Goal: Information Seeking & Learning: Learn about a topic

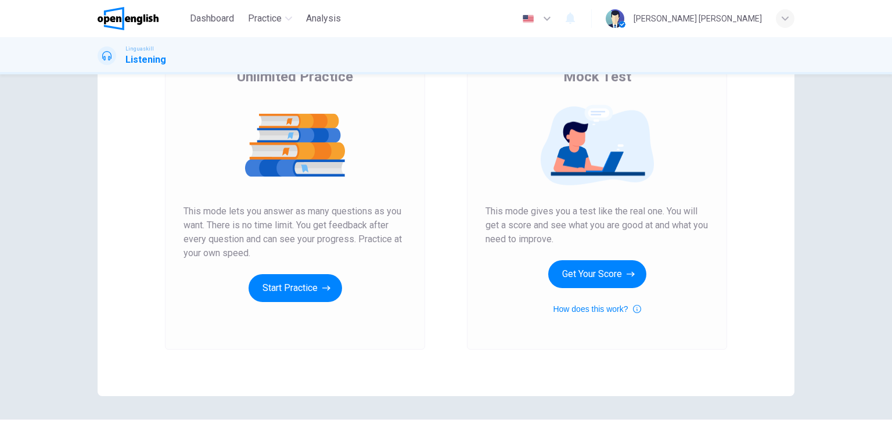
scroll to position [117, 0]
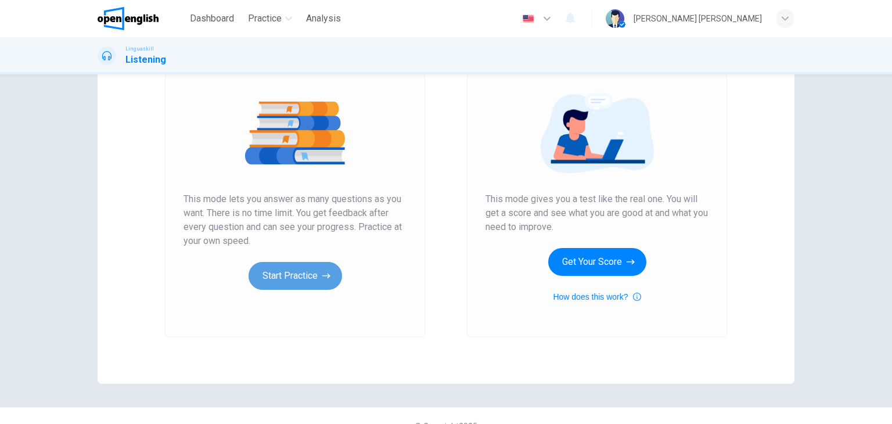
click at [300, 275] on button "Start Practice" at bounding box center [296, 276] width 94 height 28
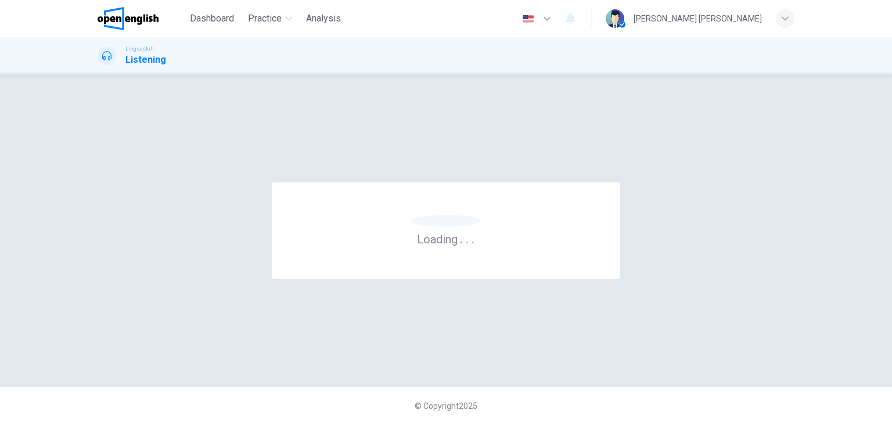
scroll to position [0, 0]
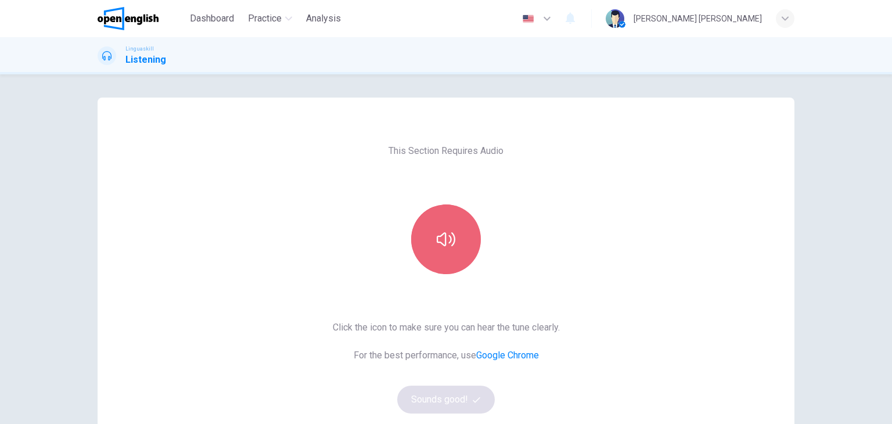
click at [454, 233] on button "button" at bounding box center [446, 239] width 70 height 70
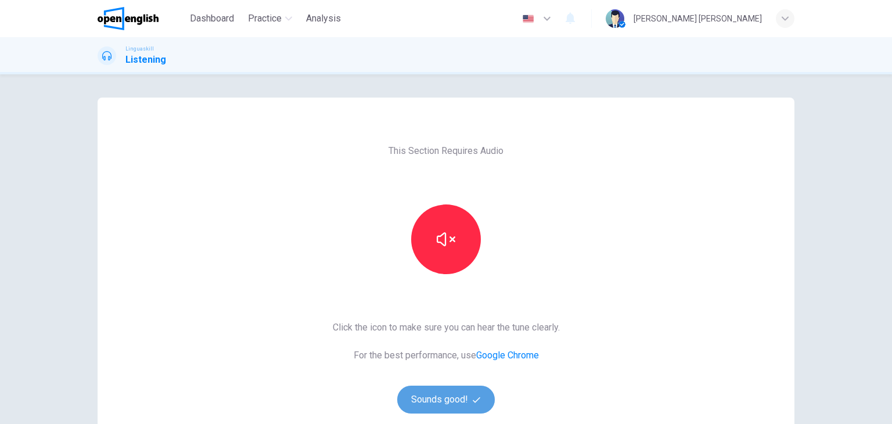
click at [436, 405] on button "Sounds good!" at bounding box center [446, 400] width 98 height 28
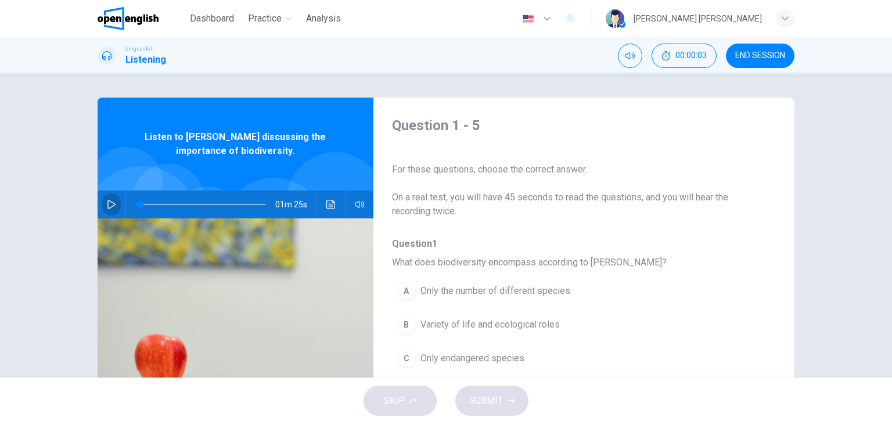
click at [107, 202] on icon "button" at bounding box center [111, 204] width 8 height 9
click at [856, 335] on div "Question 1 - 5 For these questions, choose the correct answer. On a real test, …" at bounding box center [446, 225] width 892 height 303
type input "*"
drag, startPoint x: 766, startPoint y: 182, endPoint x: 776, endPoint y: 186, distance: 10.7
click at [776, 186] on div "Question 1 - 5 For these questions, choose the correct answer. On a real test, …" at bounding box center [446, 300] width 697 height 404
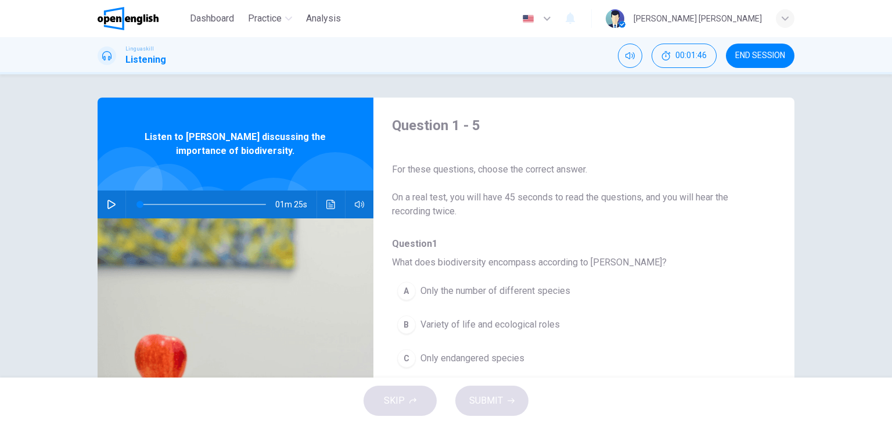
drag, startPoint x: 776, startPoint y: 186, endPoint x: 768, endPoint y: 213, distance: 27.4
click at [768, 213] on div "Question 1 - 5 For these questions, choose the correct answer. On a real test, …" at bounding box center [446, 300] width 697 height 404
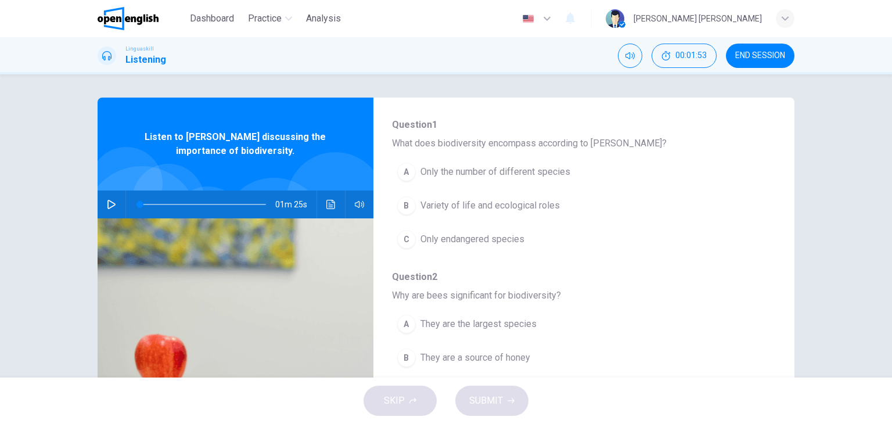
scroll to position [120, 0]
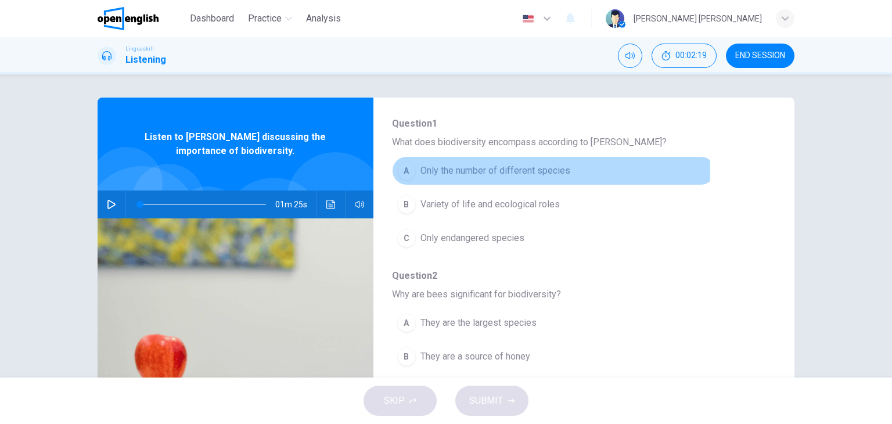
click at [494, 170] on span "Only the number of different species" at bounding box center [496, 171] width 150 height 14
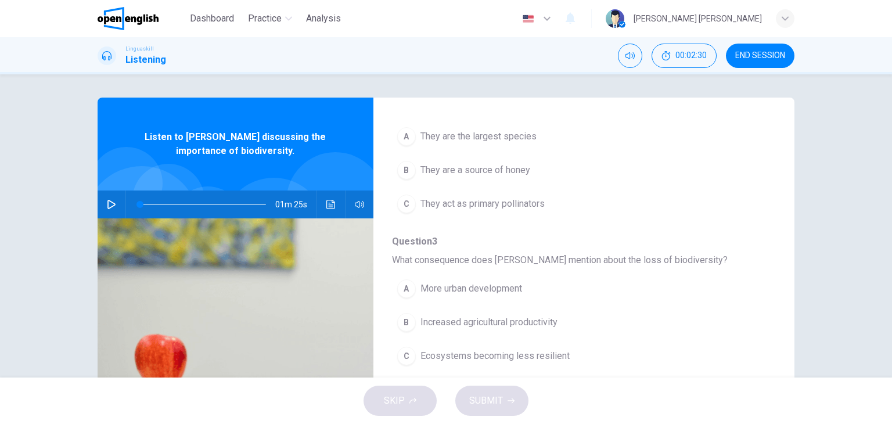
scroll to position [304, 0]
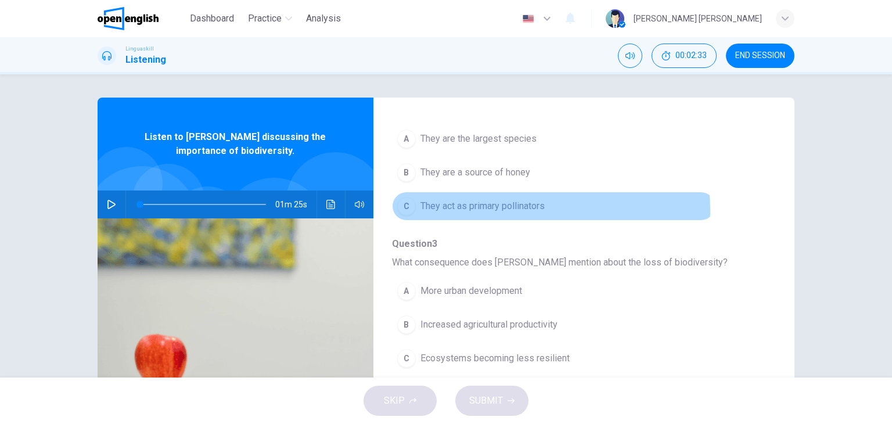
click at [495, 209] on span "They act as primary pollinators" at bounding box center [483, 206] width 124 height 14
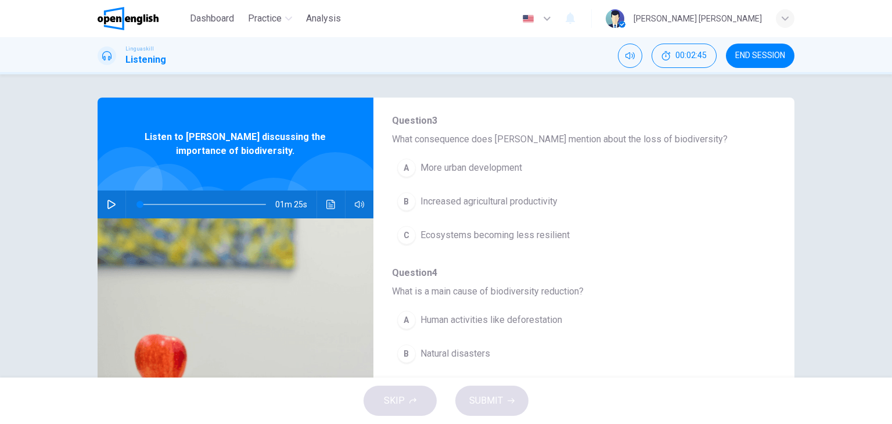
scroll to position [436, 0]
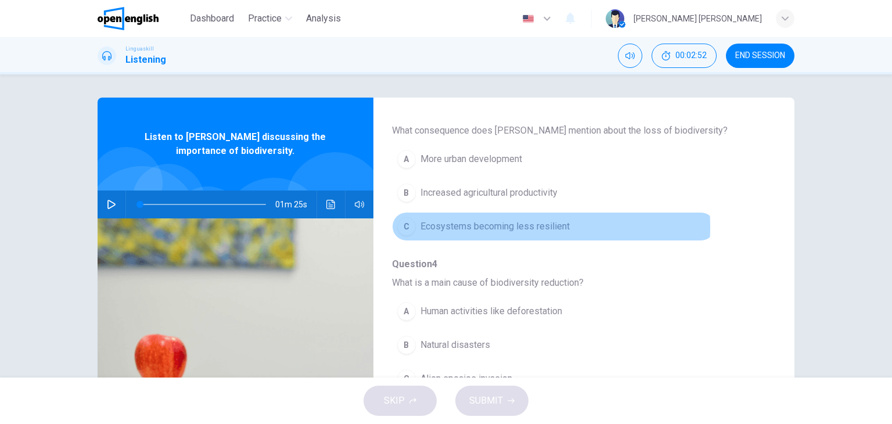
click at [489, 225] on span "Ecosystems becoming less resilient" at bounding box center [495, 227] width 149 height 14
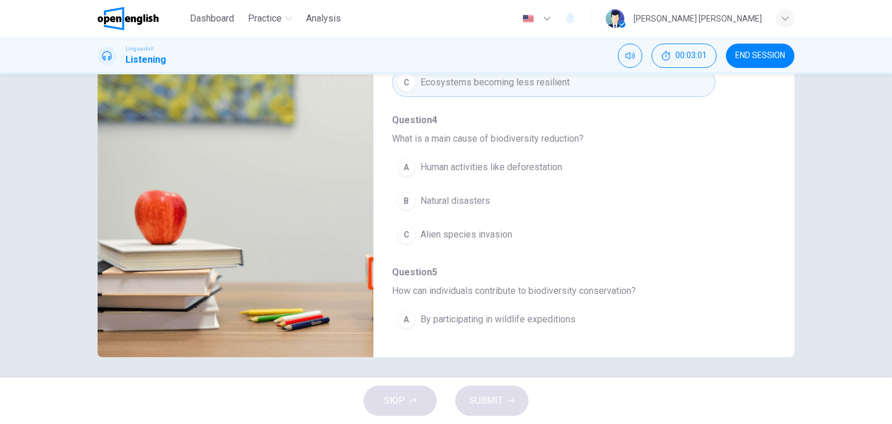
scroll to position [147, 0]
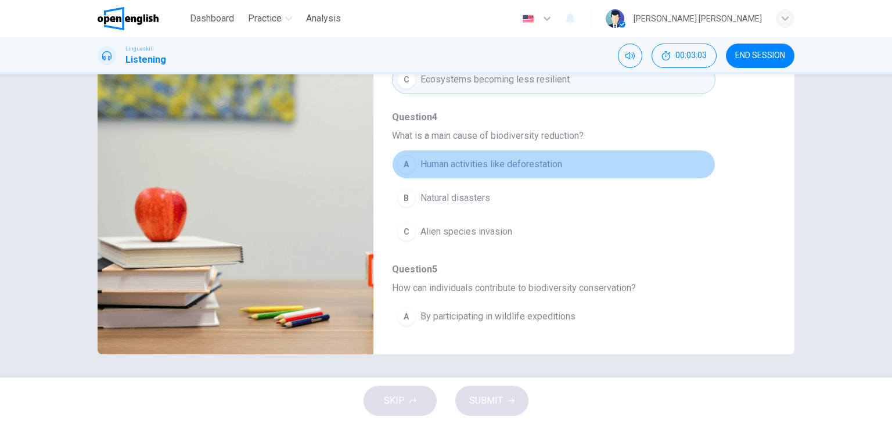
click at [551, 157] on span "Human activities like deforestation" at bounding box center [492, 164] width 142 height 14
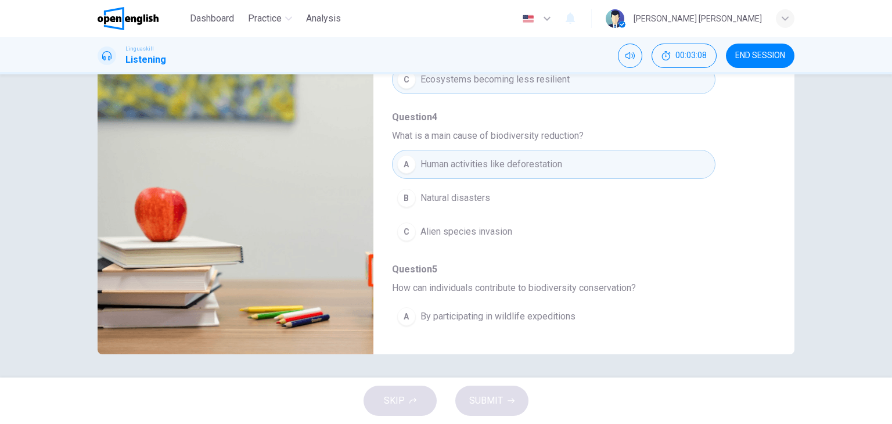
drag, startPoint x: 774, startPoint y: 201, endPoint x: 769, endPoint y: 254, distance: 53.6
click at [769, 254] on div "Question 1 - 5 For these questions, choose the correct answer. On a real test, …" at bounding box center [446, 153] width 697 height 404
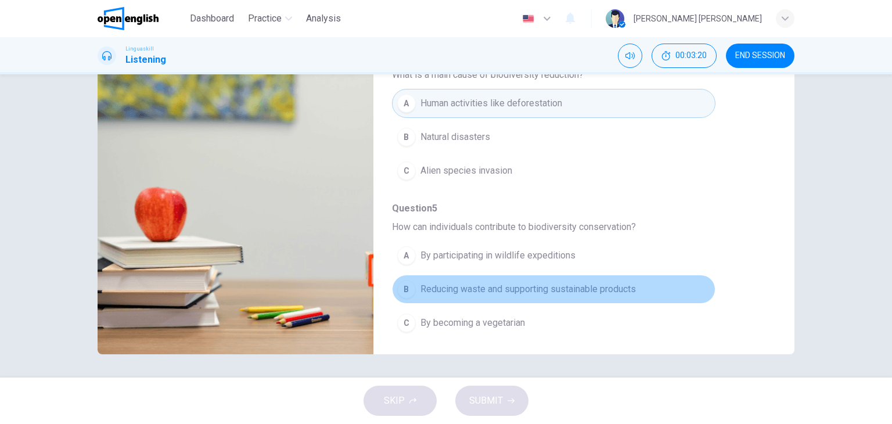
click at [553, 282] on span "Reducing waste and supporting sustainable products" at bounding box center [529, 289] width 216 height 14
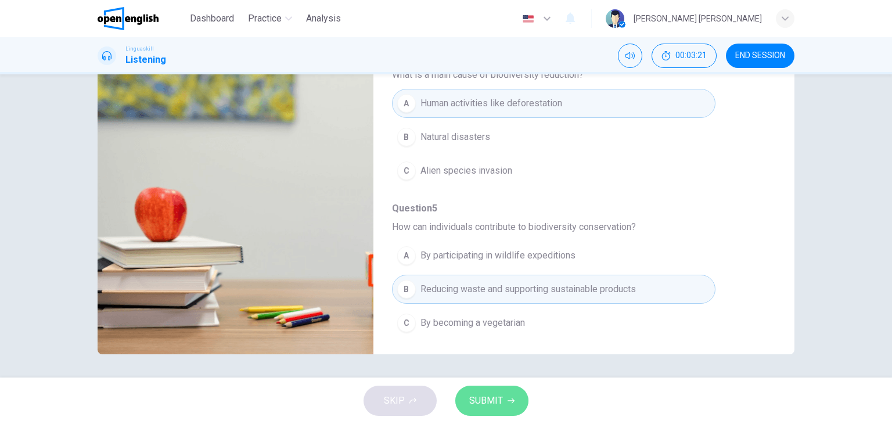
click at [491, 403] on span "SUBMIT" at bounding box center [486, 401] width 34 height 16
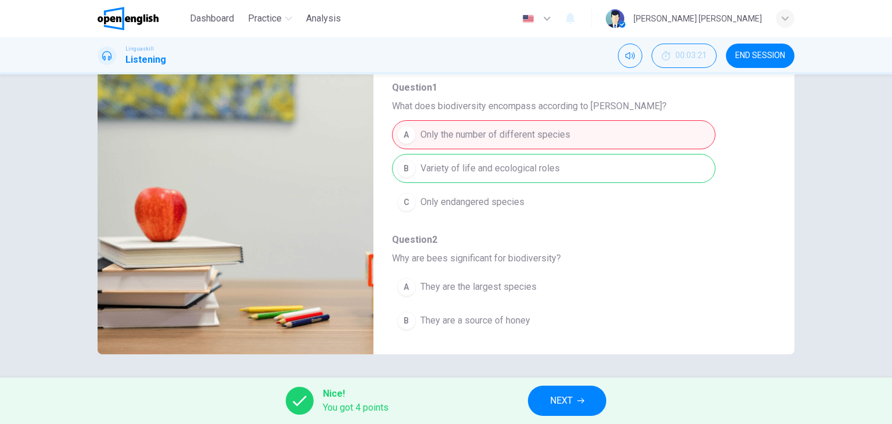
scroll to position [11, 0]
click at [575, 401] on button "NEXT" at bounding box center [567, 401] width 78 height 30
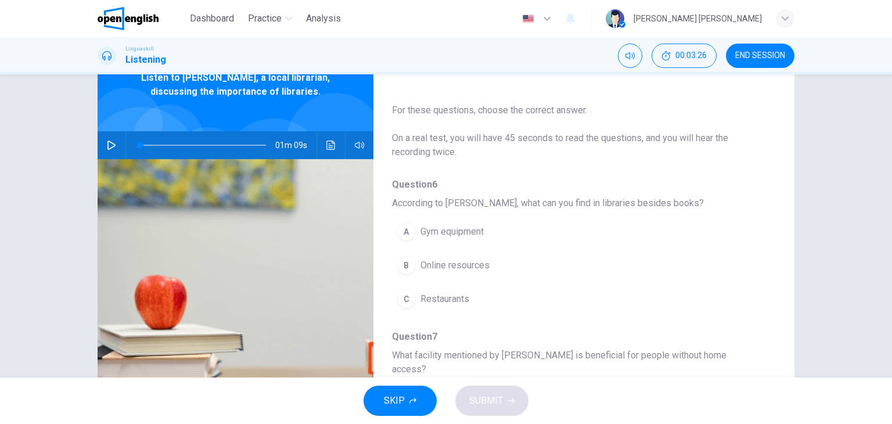
scroll to position [0, 0]
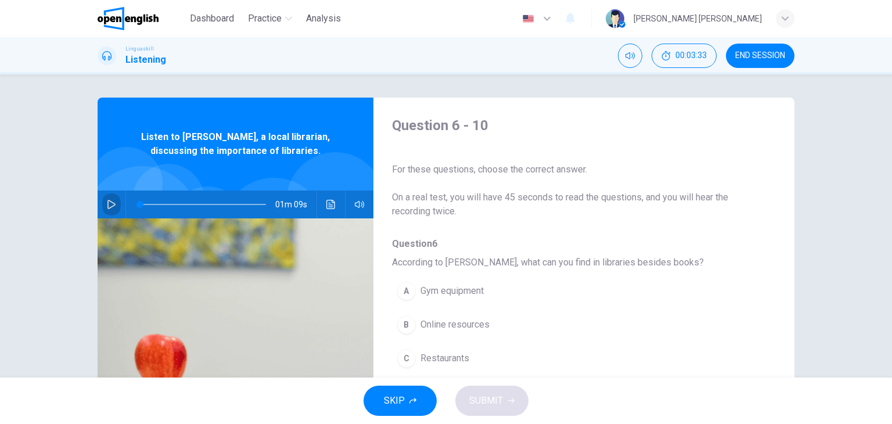
click at [107, 204] on icon "button" at bounding box center [111, 204] width 8 height 9
type input "**"
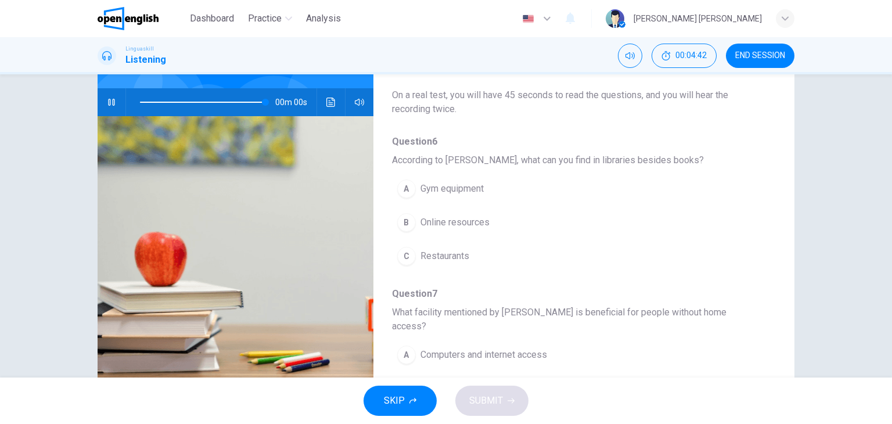
type input "*"
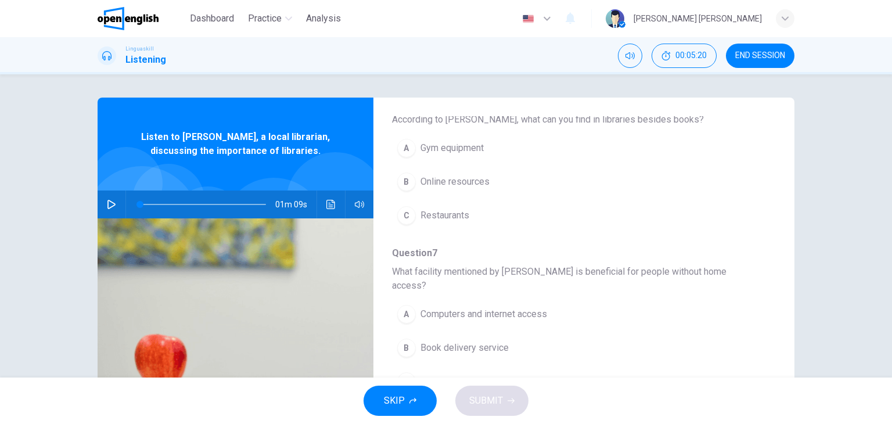
scroll to position [152, 0]
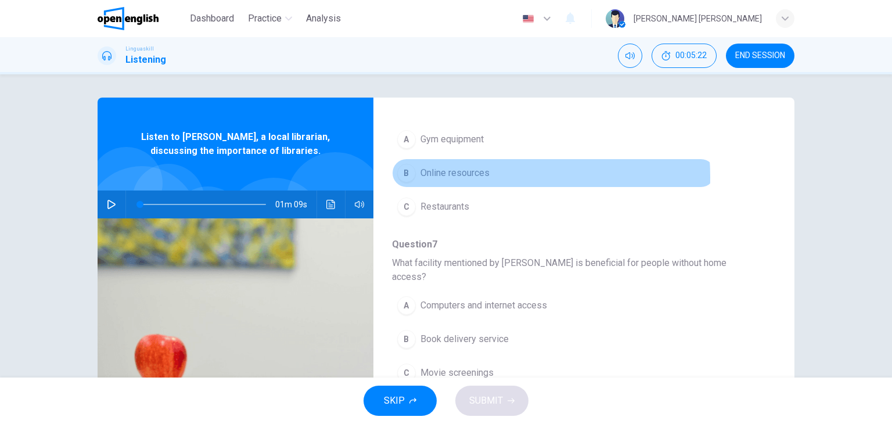
click at [447, 177] on span "Online resources" at bounding box center [455, 173] width 69 height 14
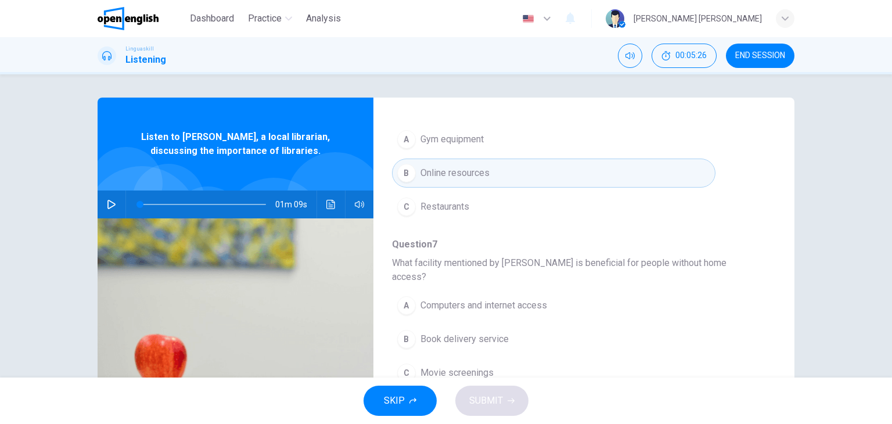
drag, startPoint x: 767, startPoint y: 277, endPoint x: 769, endPoint y: 294, distance: 17.6
click at [769, 294] on div "Question 6 - 10 For these questions, choose the correct answer. On a real test,…" at bounding box center [575, 299] width 403 height 367
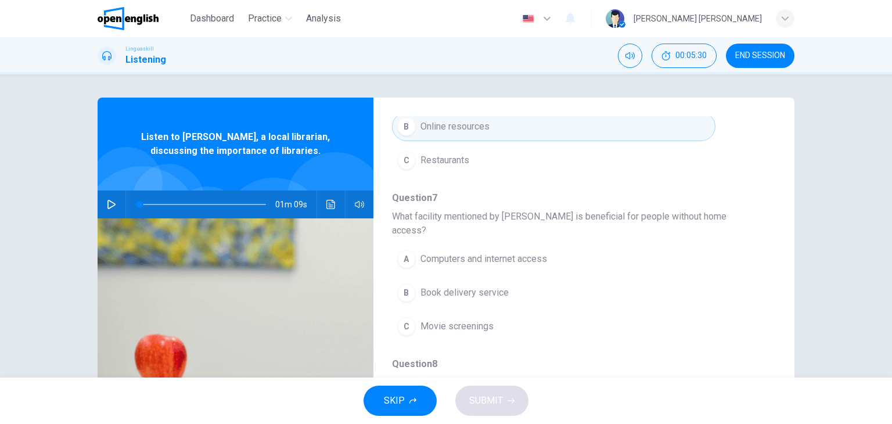
scroll to position [254, 0]
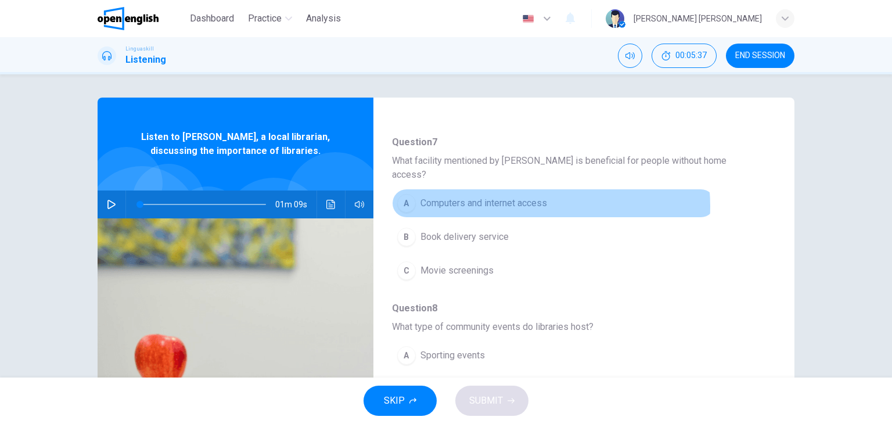
click at [522, 196] on span "Computers and internet access" at bounding box center [484, 203] width 127 height 14
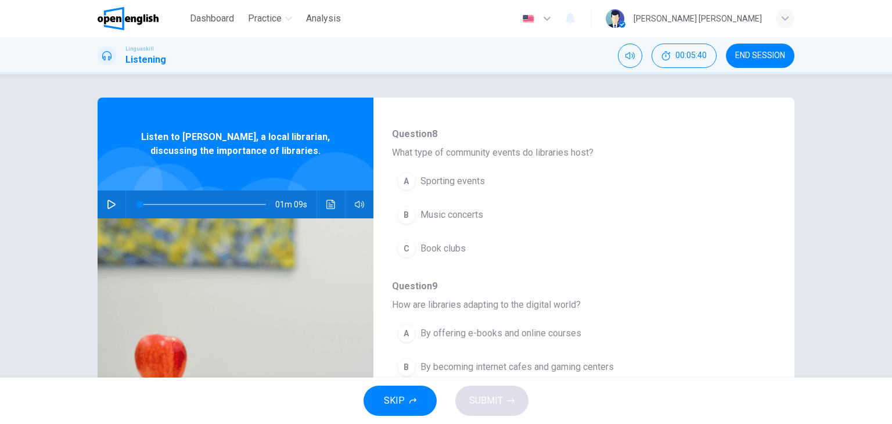
scroll to position [429, 0]
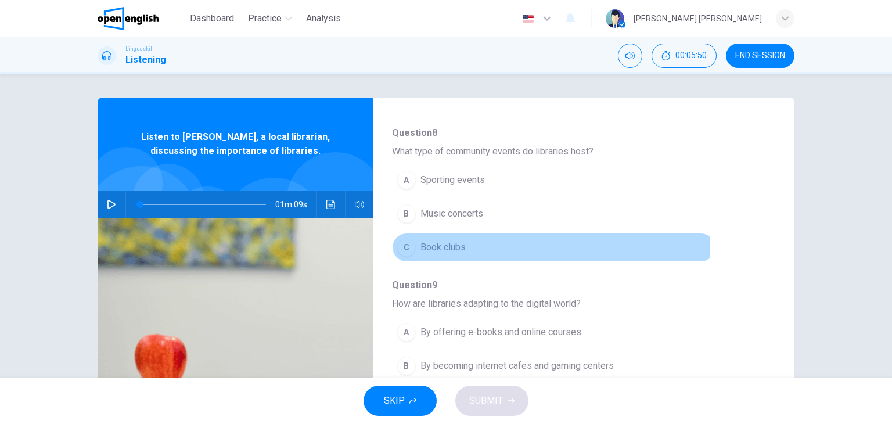
click at [455, 240] on span "Book clubs" at bounding box center [443, 247] width 45 height 14
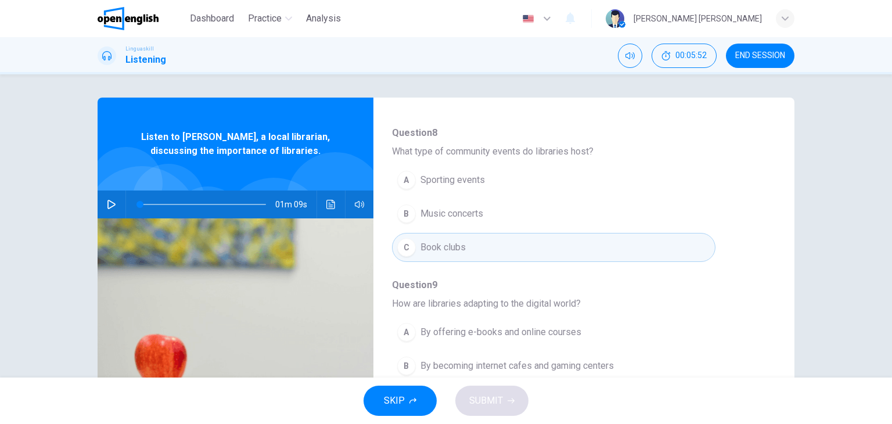
scroll to position [497, 0]
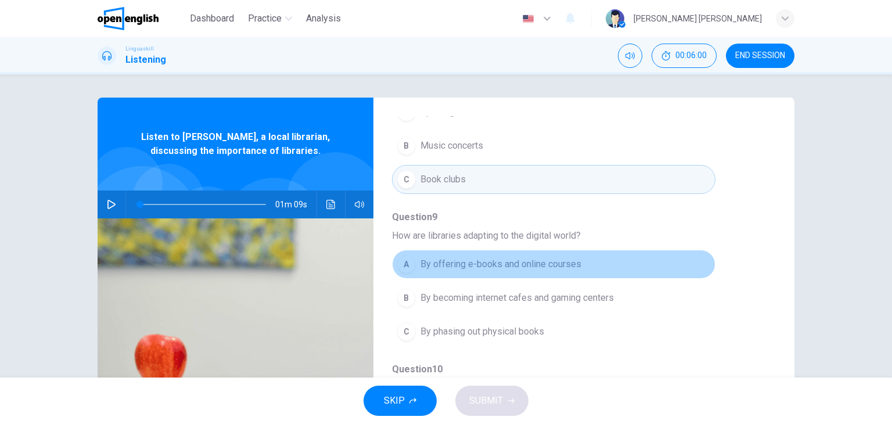
click at [559, 257] on span "By offering e-books and online courses" at bounding box center [501, 264] width 161 height 14
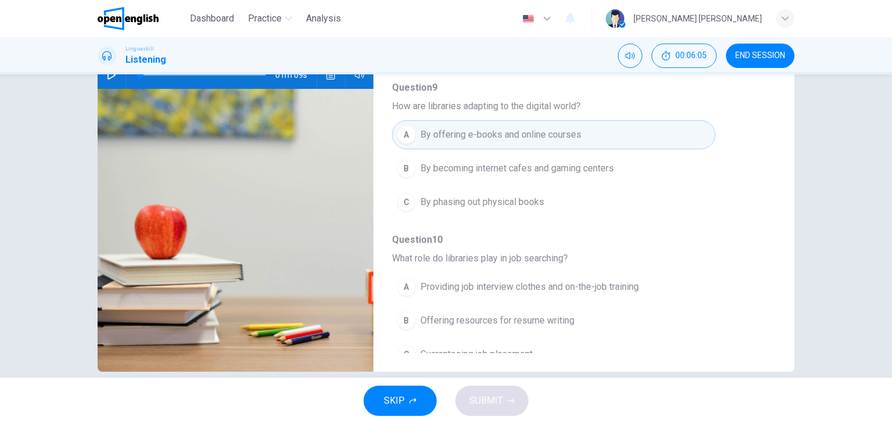
scroll to position [147, 0]
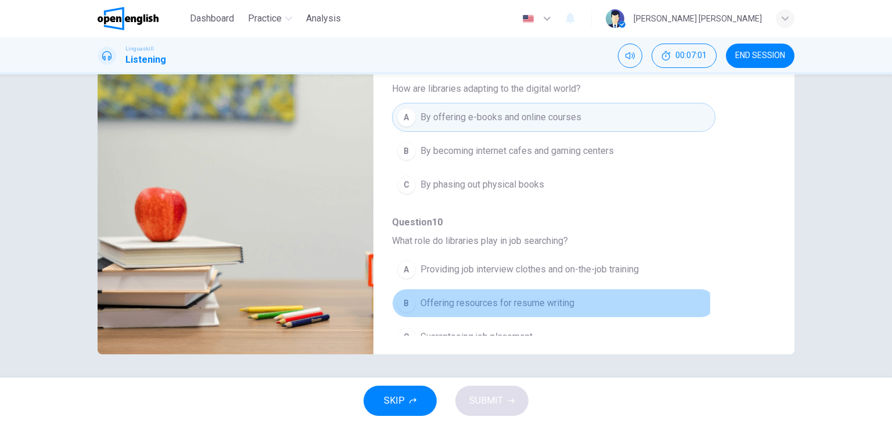
click at [411, 294] on div "B" at bounding box center [406, 303] width 19 height 19
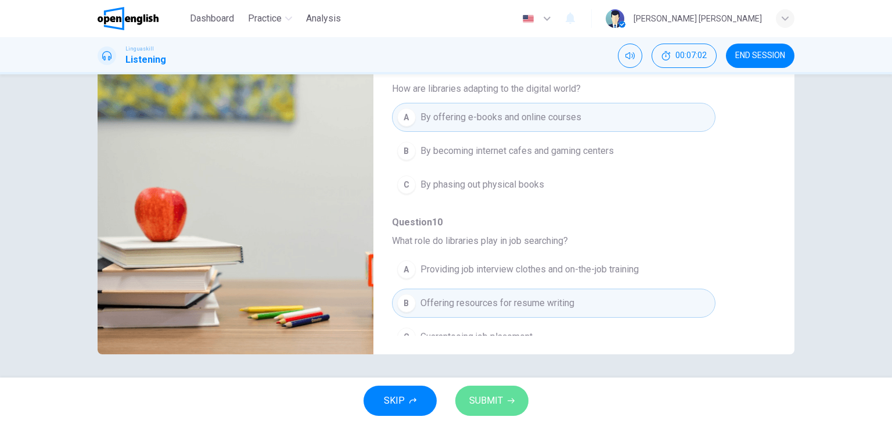
click at [507, 396] on button "SUBMIT" at bounding box center [491, 401] width 73 height 30
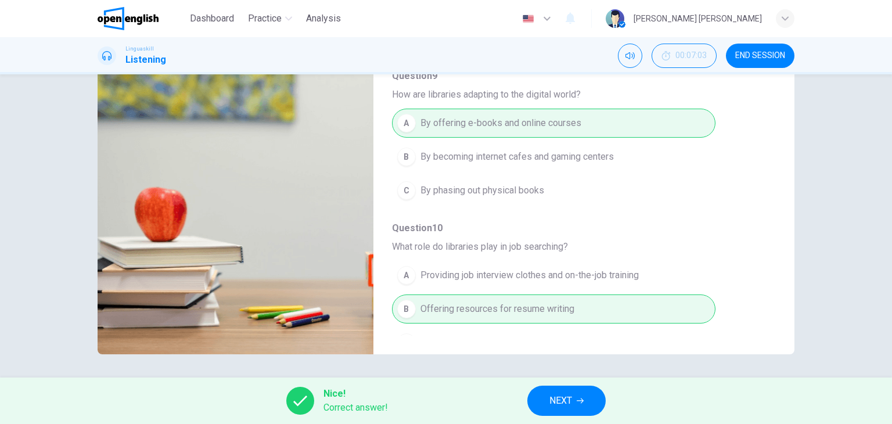
scroll to position [497, 0]
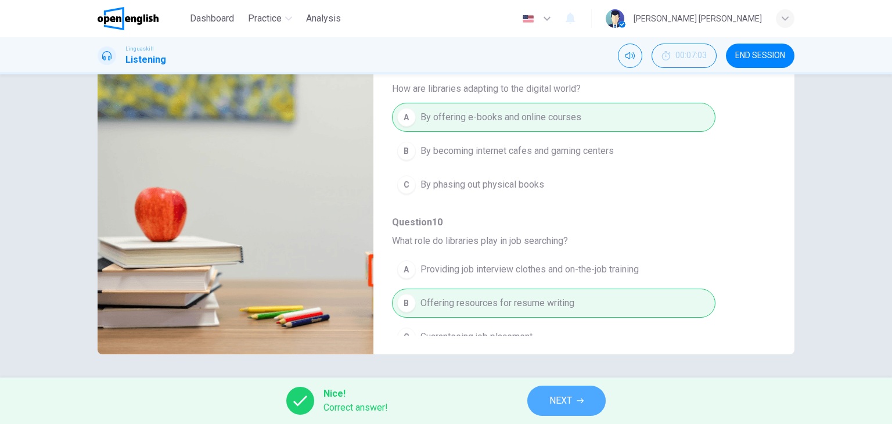
click at [565, 414] on button "NEXT" at bounding box center [566, 401] width 78 height 30
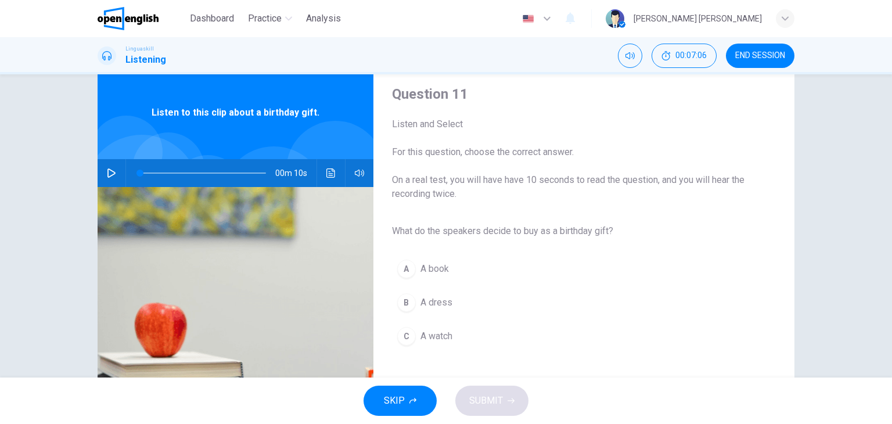
scroll to position [0, 0]
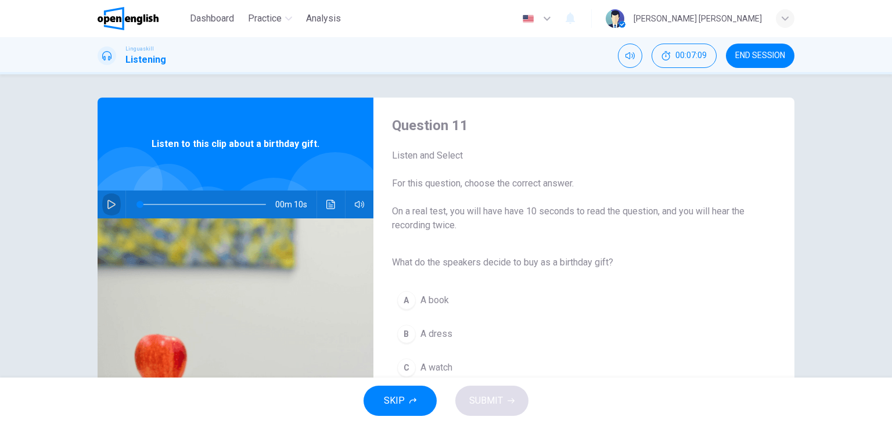
click at [112, 205] on icon "button" at bounding box center [111, 204] width 9 height 9
click at [107, 202] on icon "button" at bounding box center [111, 204] width 8 height 9
type input "*"
click at [430, 301] on span "A book" at bounding box center [435, 300] width 28 height 14
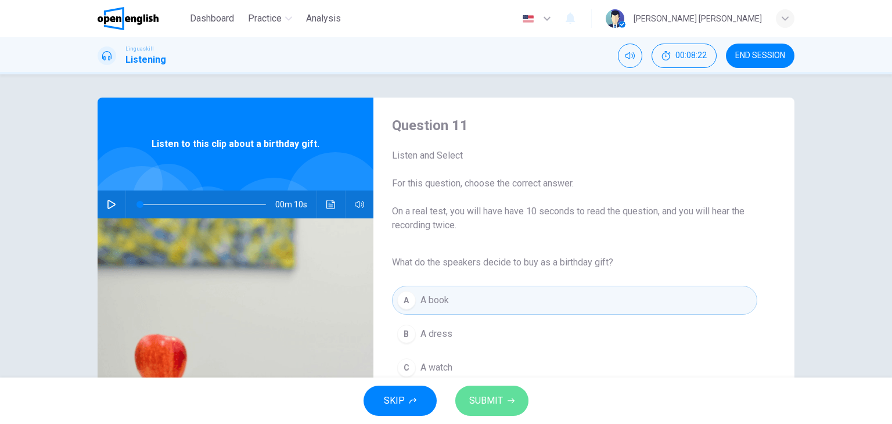
click at [491, 398] on span "SUBMIT" at bounding box center [486, 401] width 34 height 16
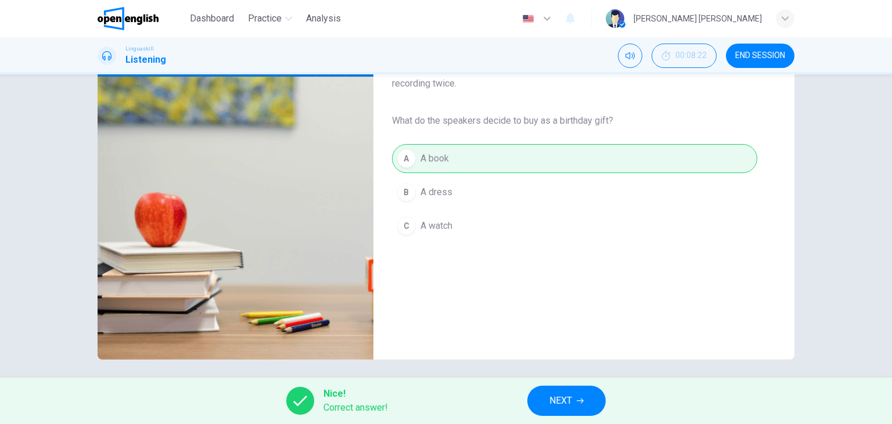
scroll to position [147, 0]
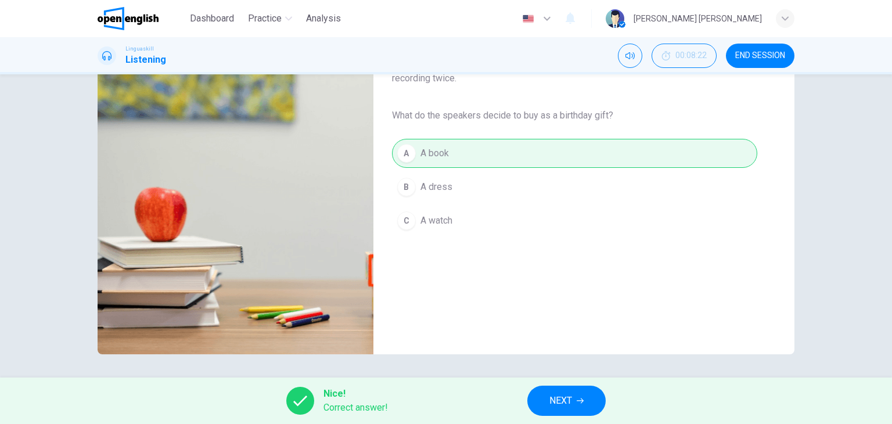
click at [569, 405] on span "NEXT" at bounding box center [561, 401] width 23 height 16
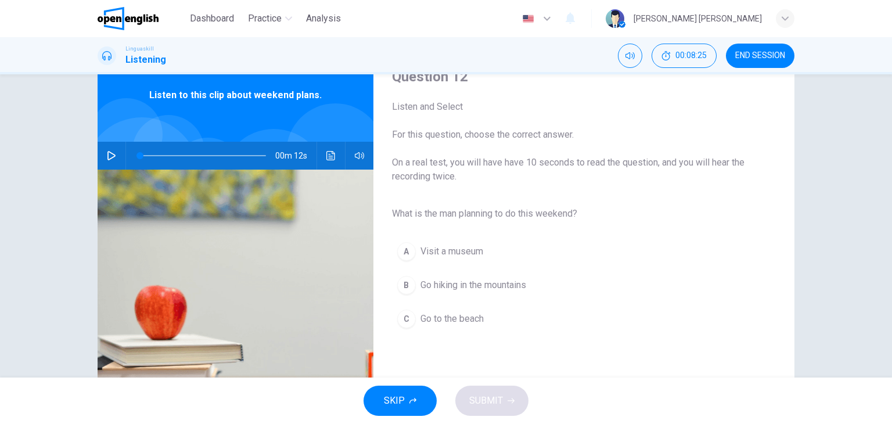
scroll to position [0, 0]
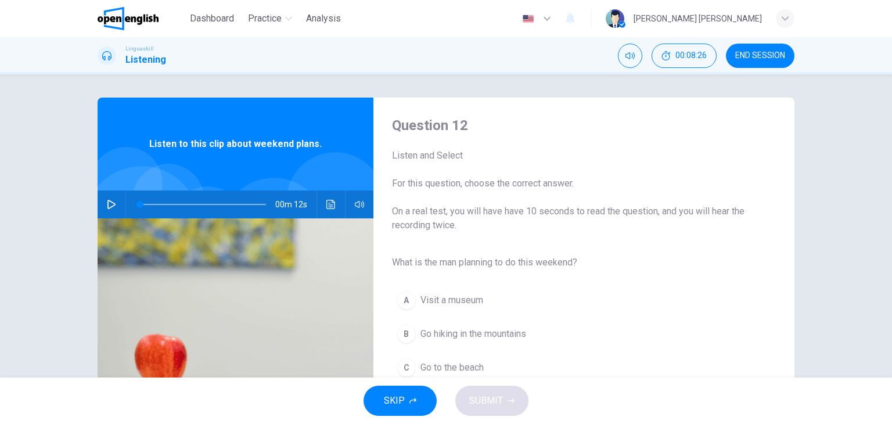
click at [106, 210] on button "button" at bounding box center [111, 205] width 19 height 28
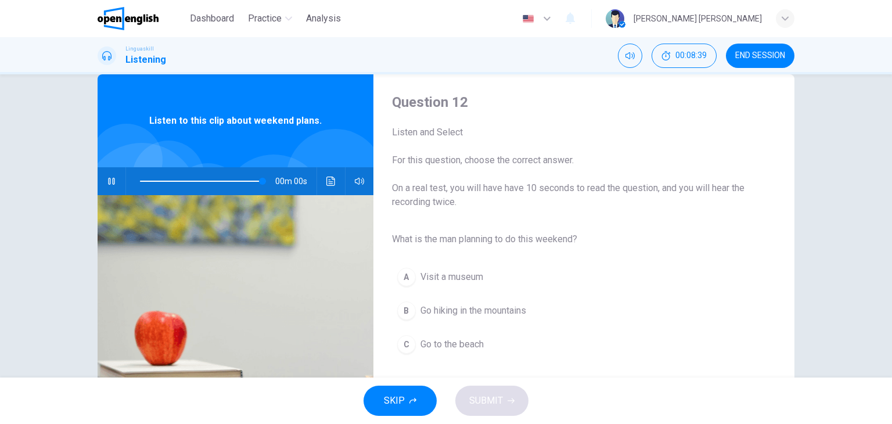
type input "*"
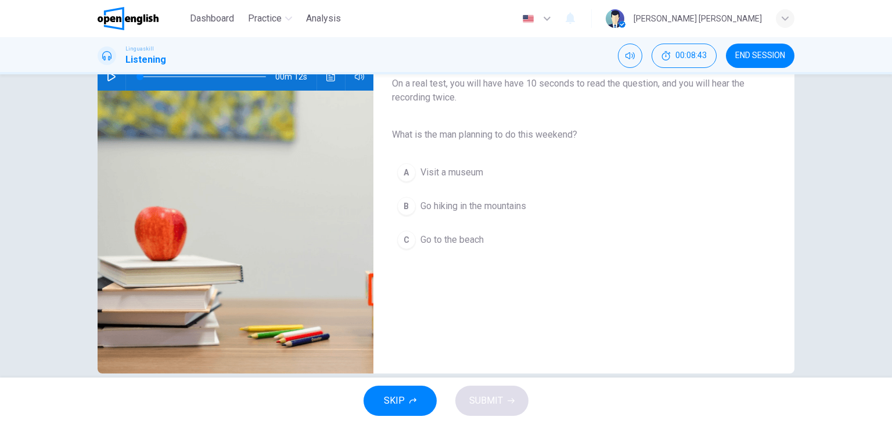
scroll to position [127, 0]
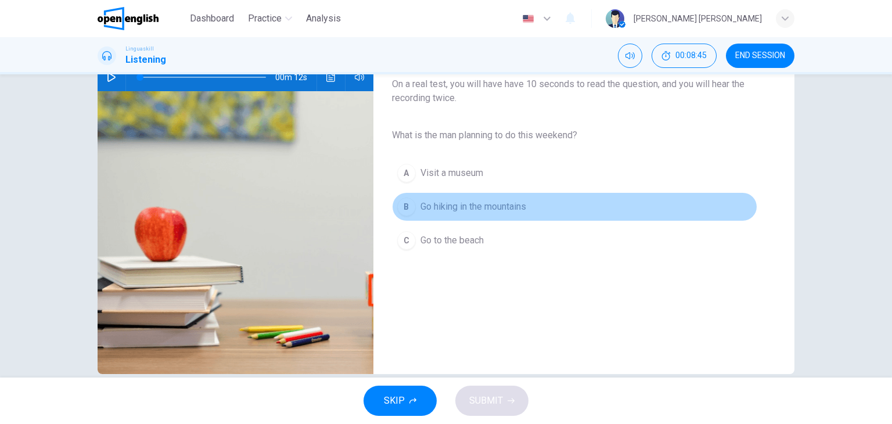
click at [469, 209] on span "Go hiking in the mountains" at bounding box center [474, 207] width 106 height 14
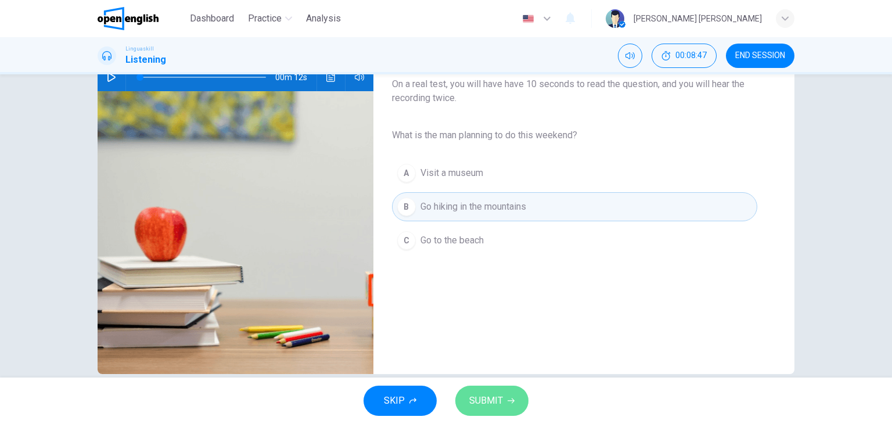
click at [502, 400] on span "SUBMIT" at bounding box center [486, 401] width 34 height 16
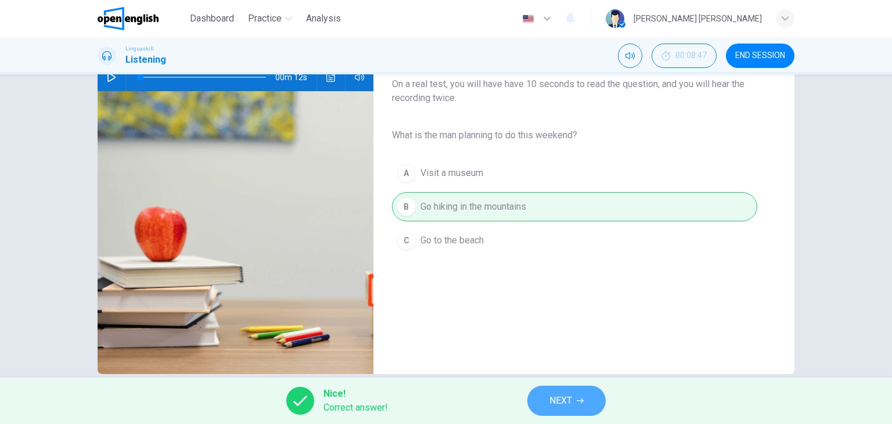
click at [560, 389] on button "NEXT" at bounding box center [566, 401] width 78 height 30
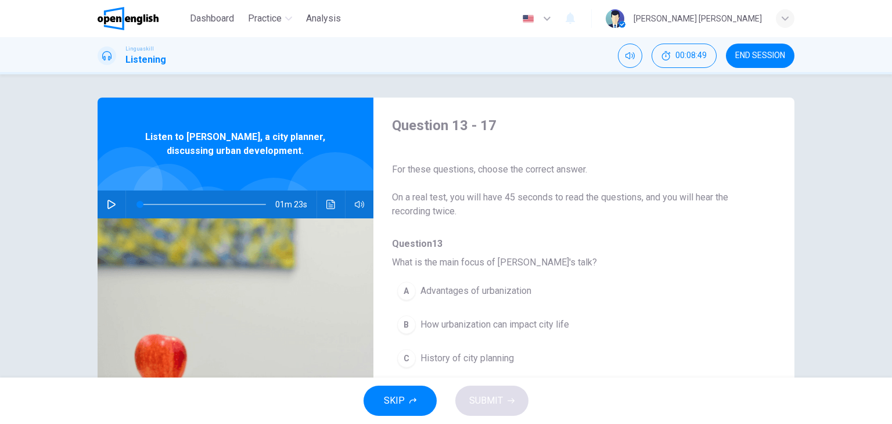
click at [107, 201] on icon "button" at bounding box center [111, 204] width 8 height 9
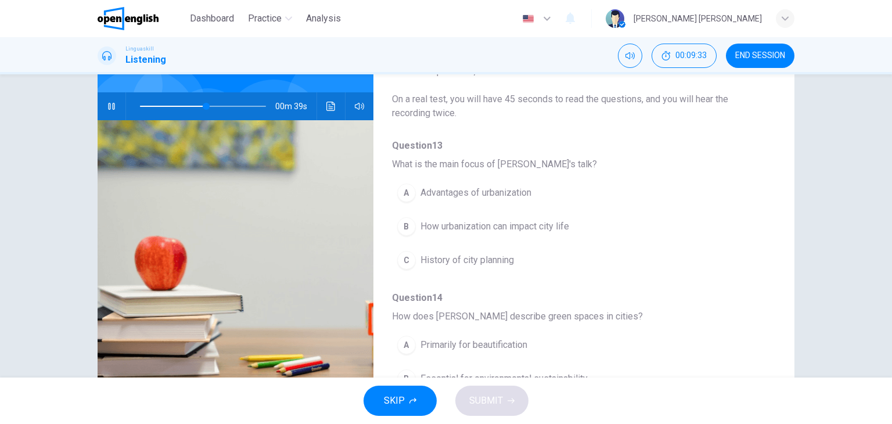
scroll to position [100, 0]
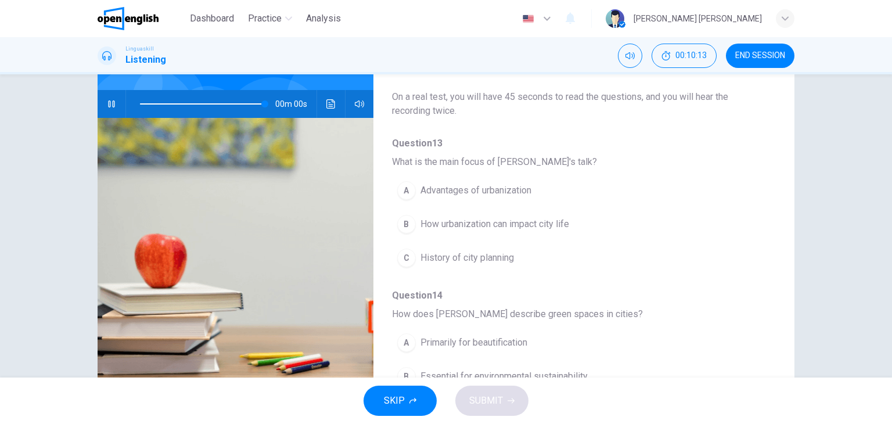
type input "*"
click at [548, 225] on span "How urbanization can impact city life" at bounding box center [495, 224] width 149 height 14
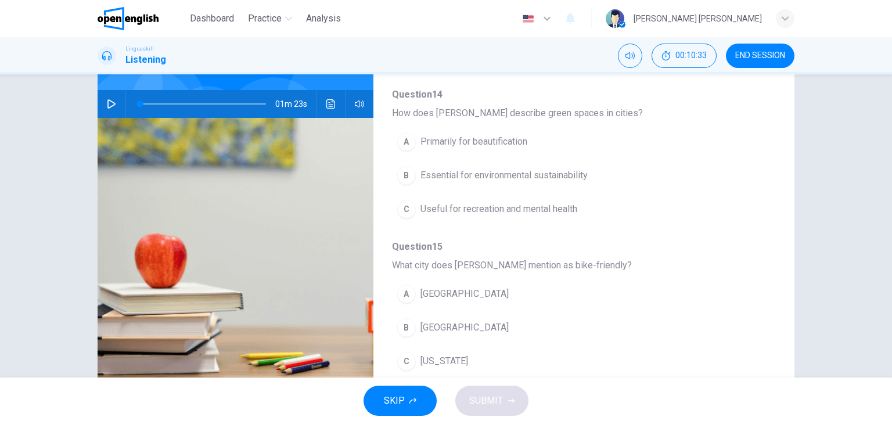
scroll to position [203, 0]
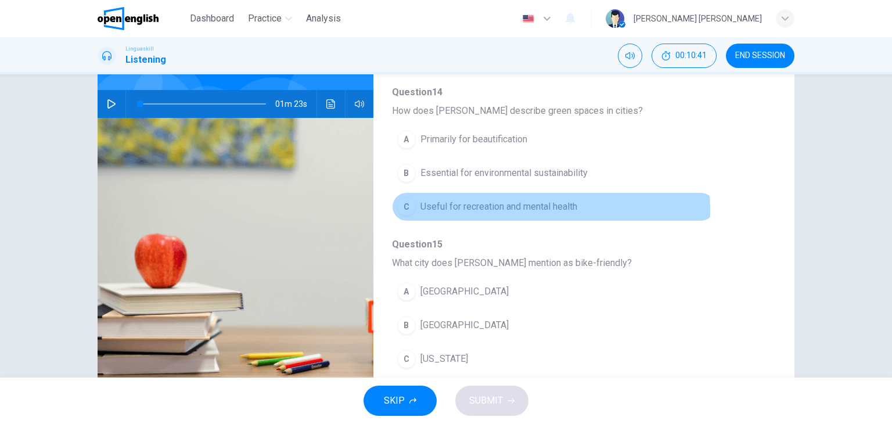
click at [536, 207] on span "Useful for recreation and mental health" at bounding box center [499, 207] width 157 height 14
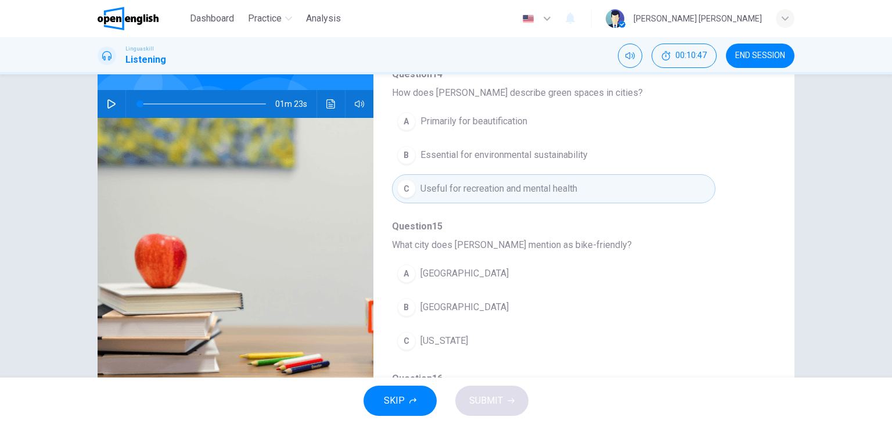
scroll to position [220, 0]
click at [548, 156] on span "Essential for environmental sustainability" at bounding box center [504, 156] width 167 height 14
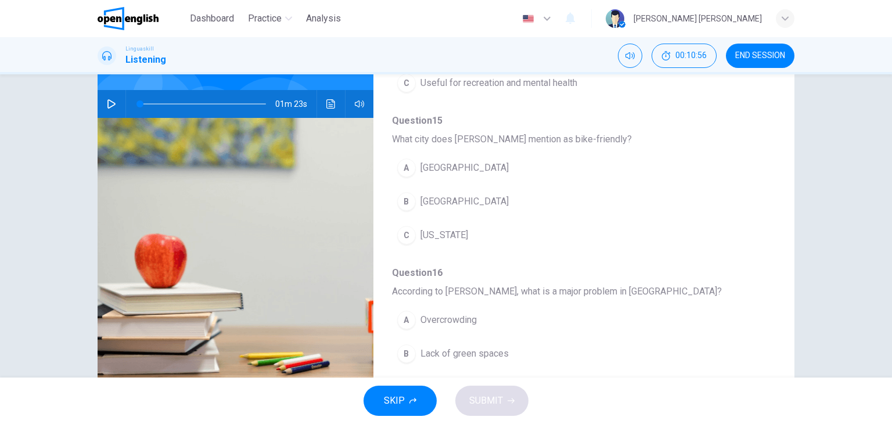
scroll to position [325, 0]
click at [448, 170] on span "[GEOGRAPHIC_DATA]" at bounding box center [465, 170] width 88 height 14
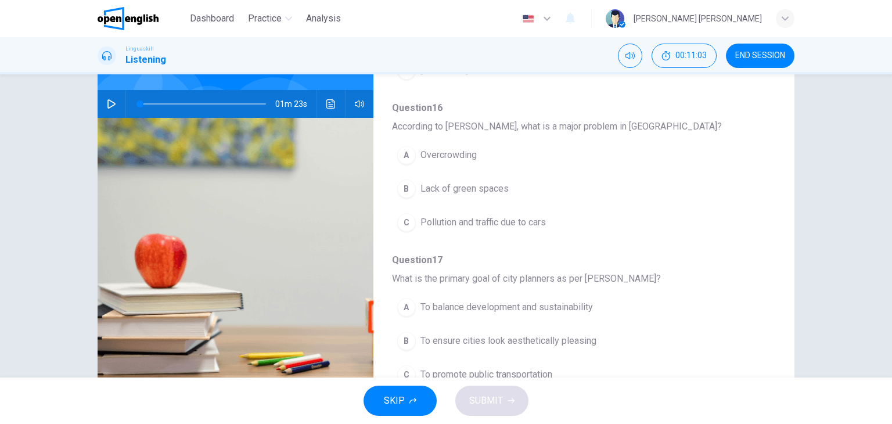
scroll to position [494, 0]
click at [485, 224] on span "Pollution and traffic due to cars" at bounding box center [483, 220] width 125 height 14
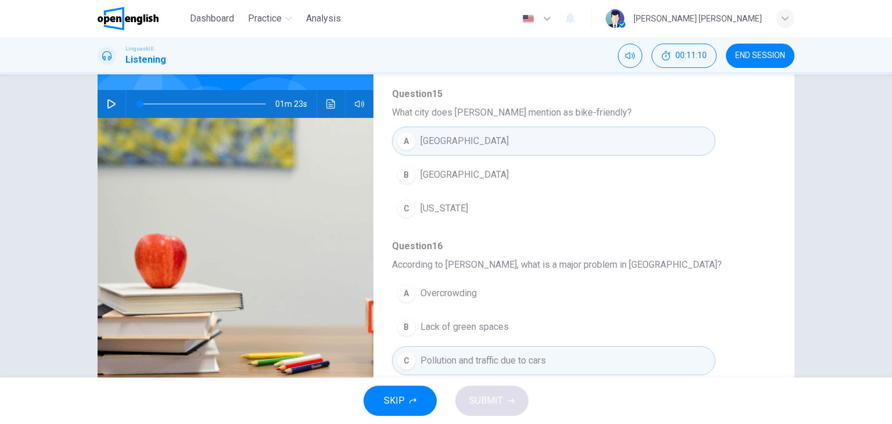
scroll to position [351, 0]
click at [455, 206] on span "[US_STATE]" at bounding box center [445, 211] width 48 height 14
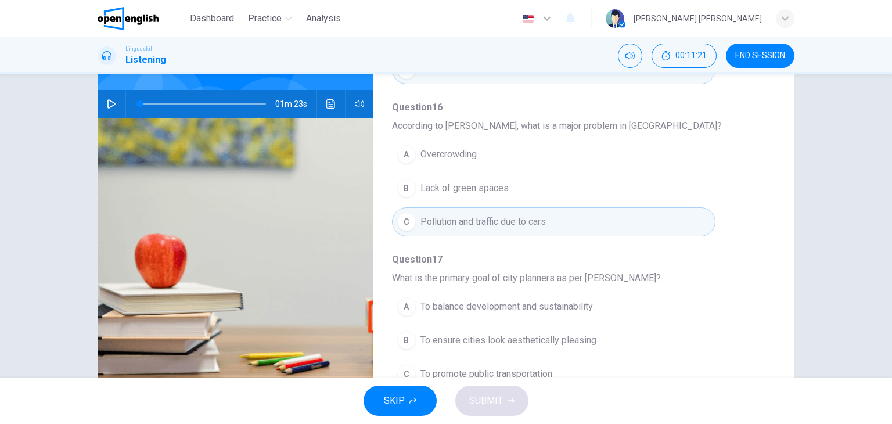
scroll to position [497, 0]
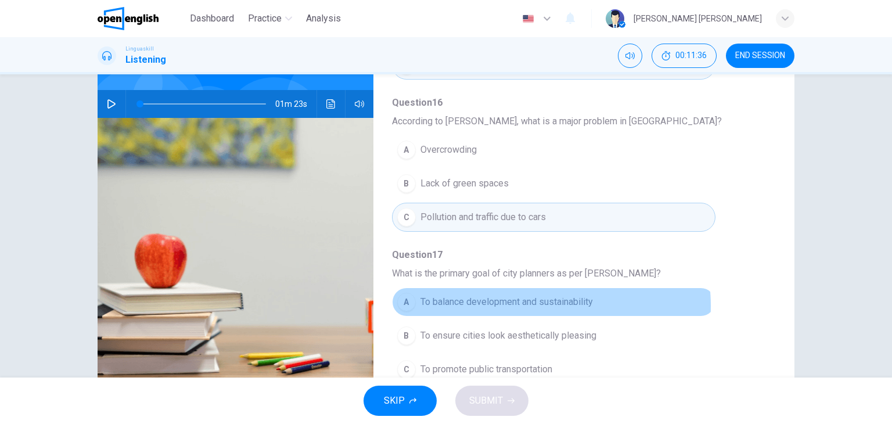
click at [529, 303] on span "To balance development and sustainability" at bounding box center [507, 302] width 173 height 14
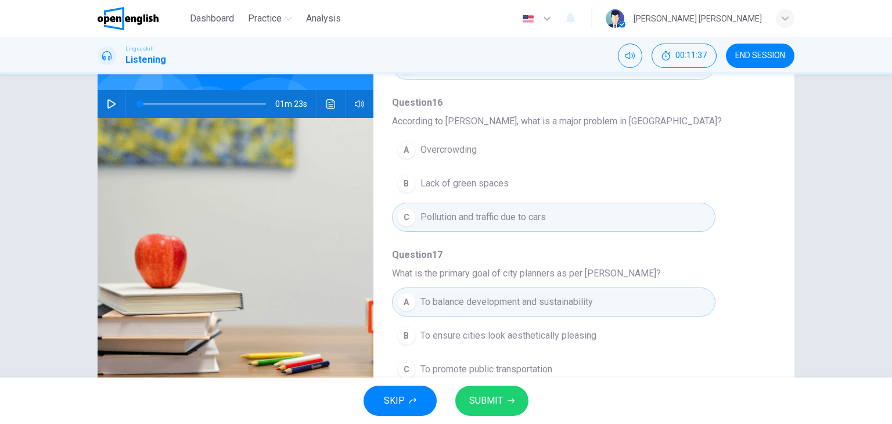
click at [505, 396] on button "SUBMIT" at bounding box center [491, 401] width 73 height 30
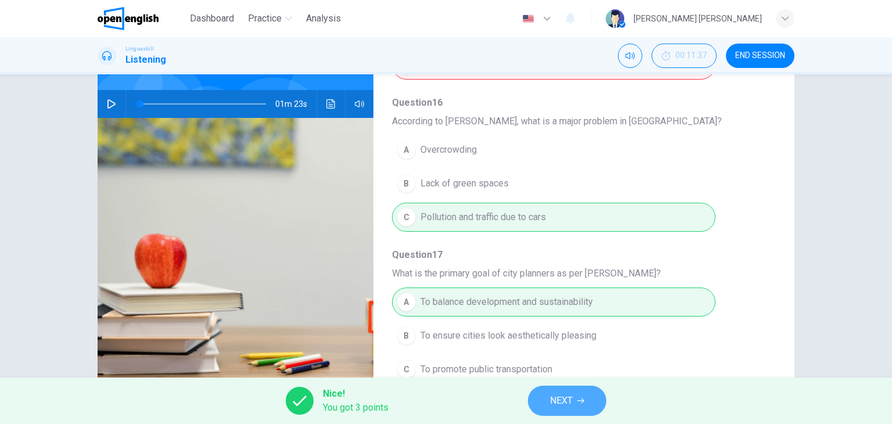
click at [586, 398] on button "NEXT" at bounding box center [567, 401] width 78 height 30
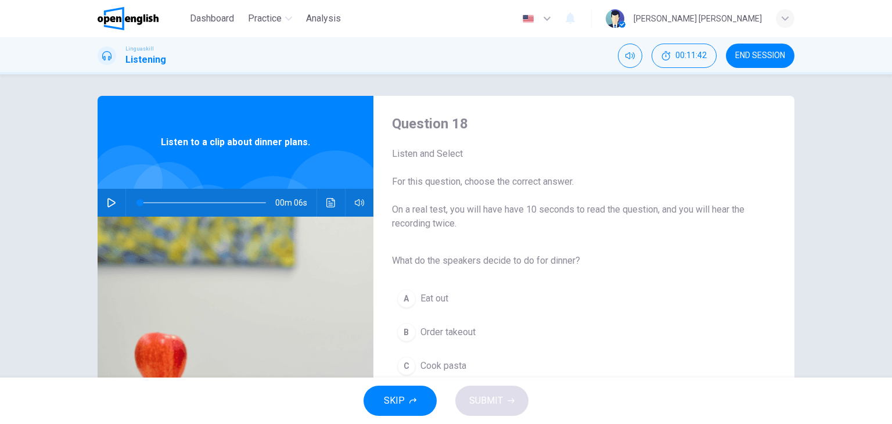
scroll to position [0, 0]
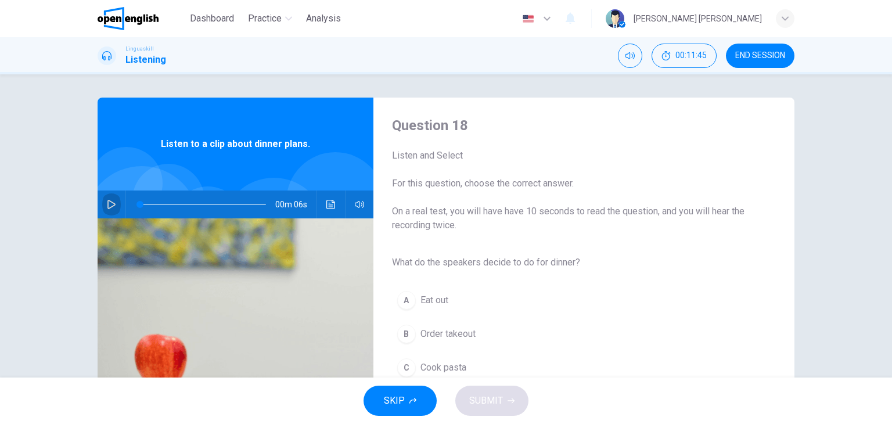
click at [107, 206] on icon "button" at bounding box center [111, 204] width 9 height 9
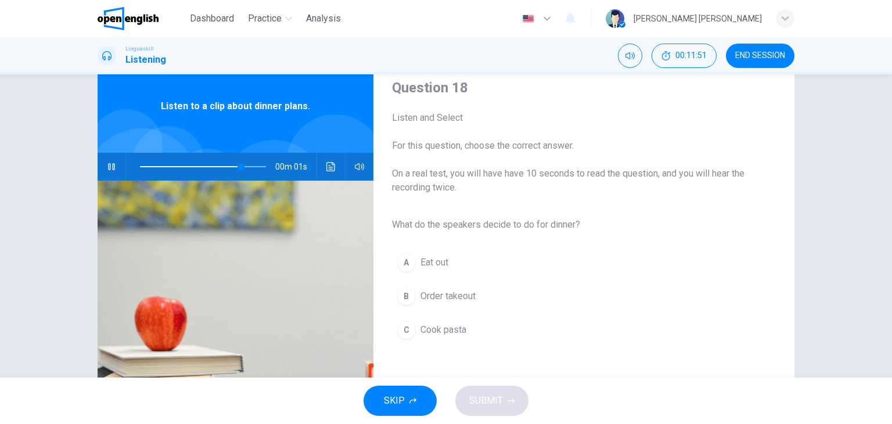
type input "*"
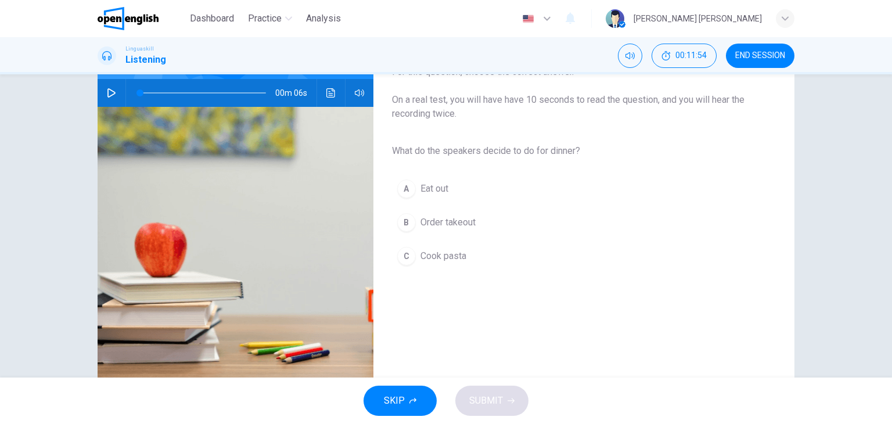
scroll to position [114, 0]
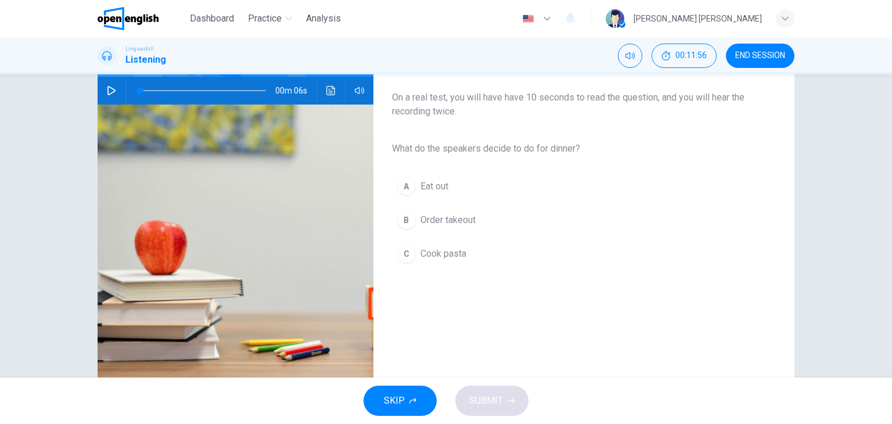
click at [421, 254] on span "Cook pasta" at bounding box center [444, 254] width 46 height 14
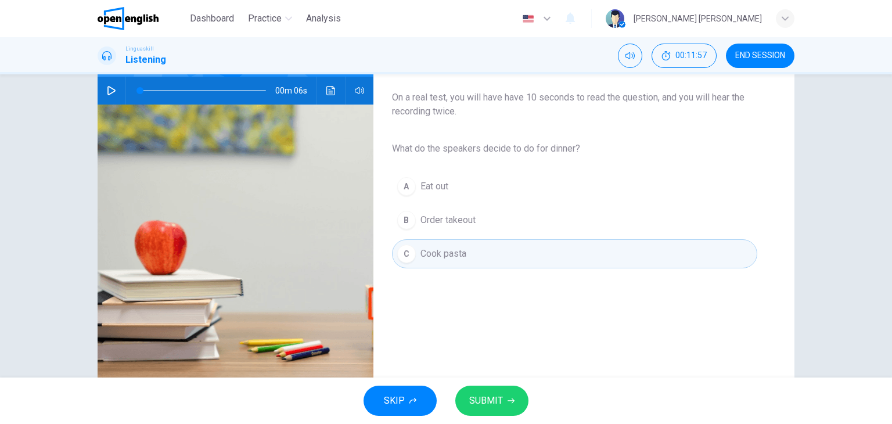
click at [510, 401] on icon "button" at bounding box center [511, 400] width 7 height 7
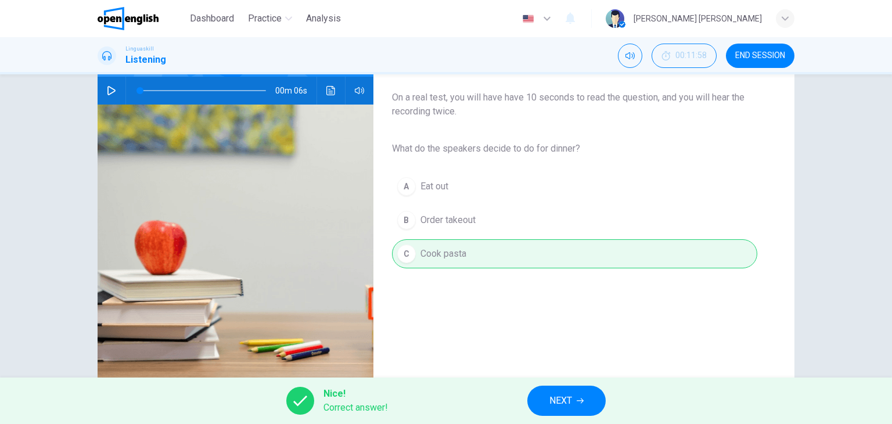
click at [569, 391] on button "NEXT" at bounding box center [566, 401] width 78 height 30
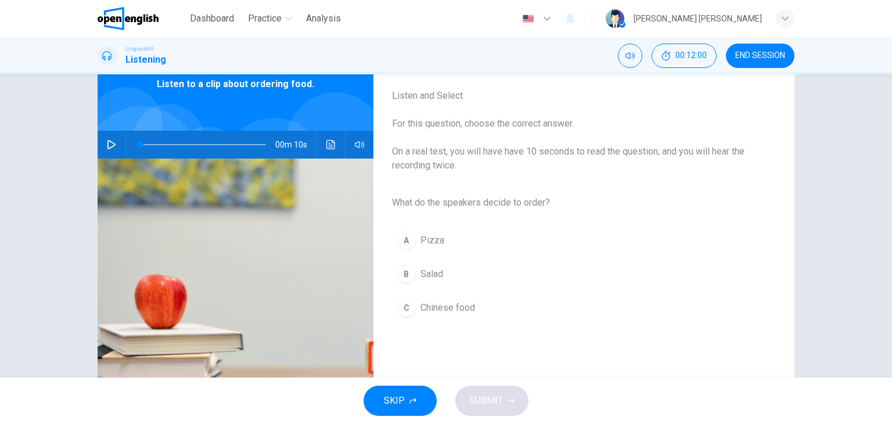
scroll to position [77, 0]
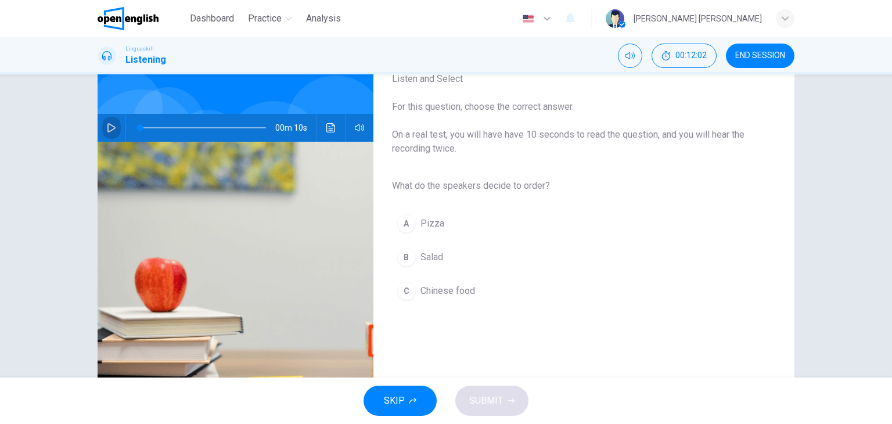
click at [107, 129] on icon "button" at bounding box center [111, 127] width 9 height 9
type input "*"
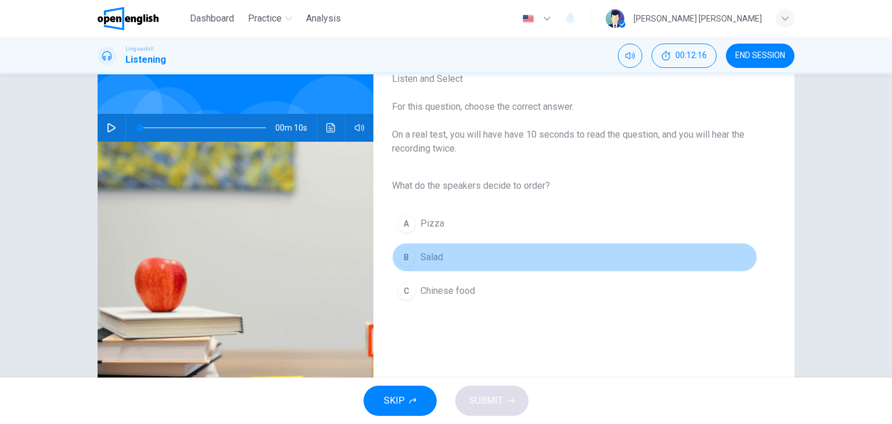
click at [426, 255] on span "Salad" at bounding box center [432, 257] width 23 height 14
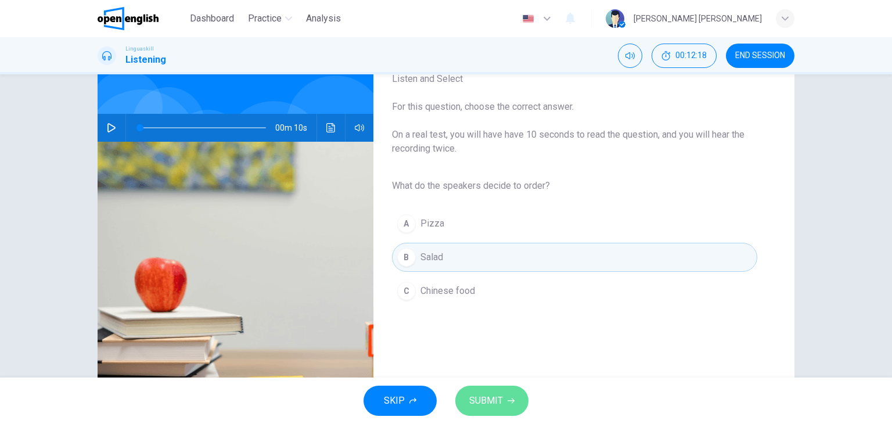
click at [500, 403] on span "SUBMIT" at bounding box center [486, 401] width 34 height 16
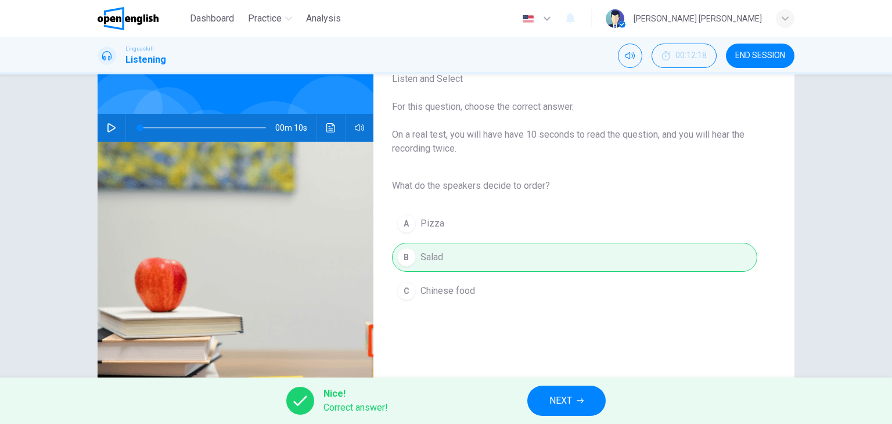
click at [576, 396] on button "NEXT" at bounding box center [566, 401] width 78 height 30
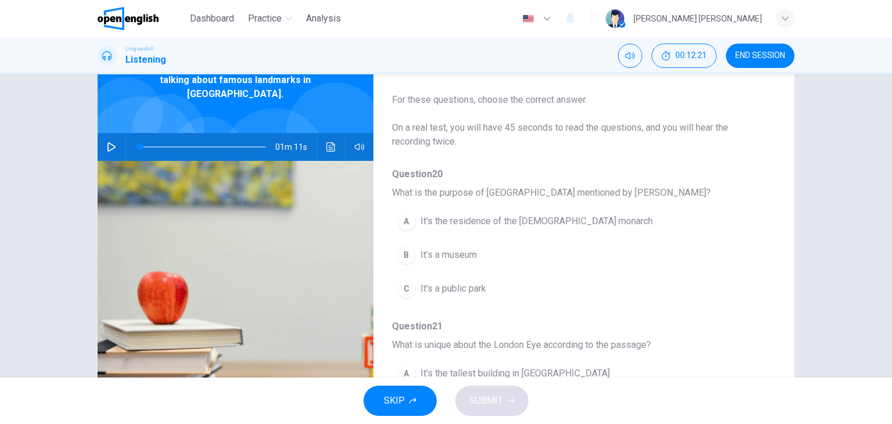
scroll to position [70, 0]
click at [107, 142] on icon "button" at bounding box center [111, 146] width 9 height 9
click at [812, 188] on div "Question 20 - 24 For these questions, choose the correct answer. On a real test…" at bounding box center [446, 225] width 892 height 303
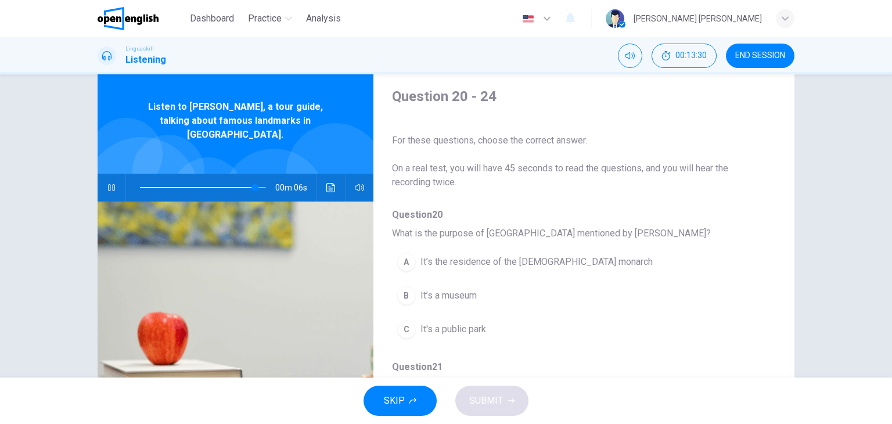
scroll to position [30, 0]
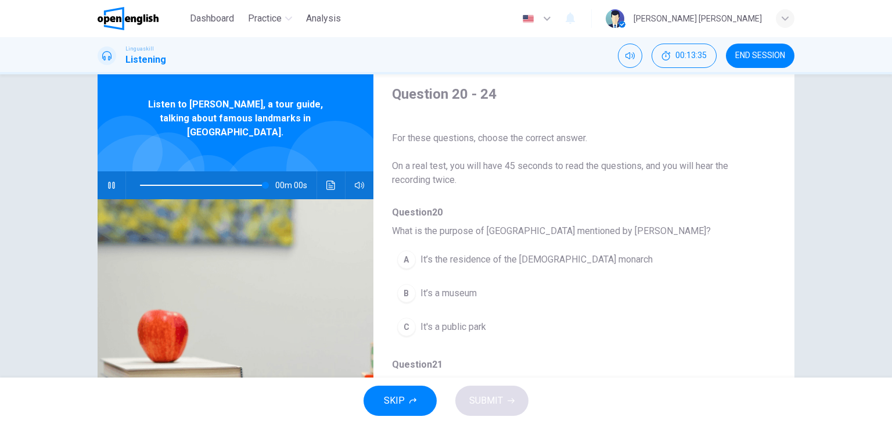
type input "*"
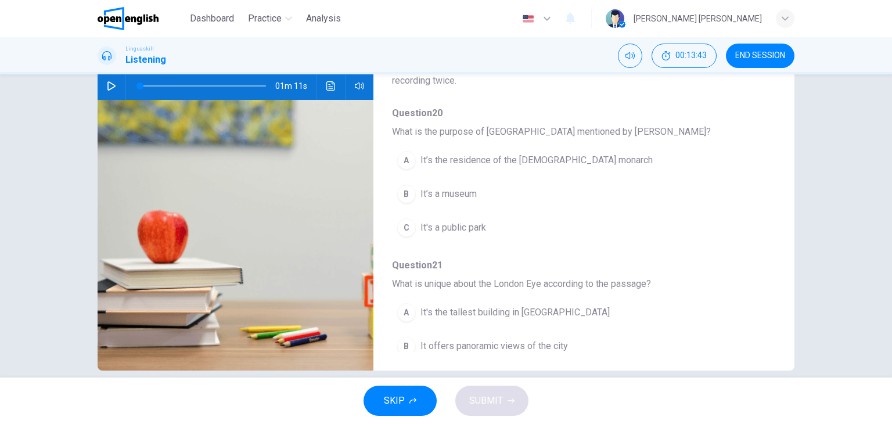
scroll to position [134, 0]
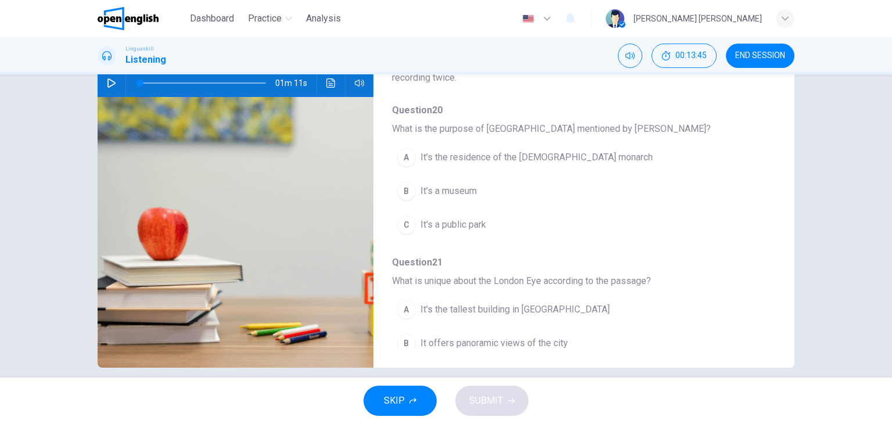
click at [534, 152] on span "It’s the residence of the [DEMOGRAPHIC_DATA] monarch" at bounding box center [537, 157] width 232 height 14
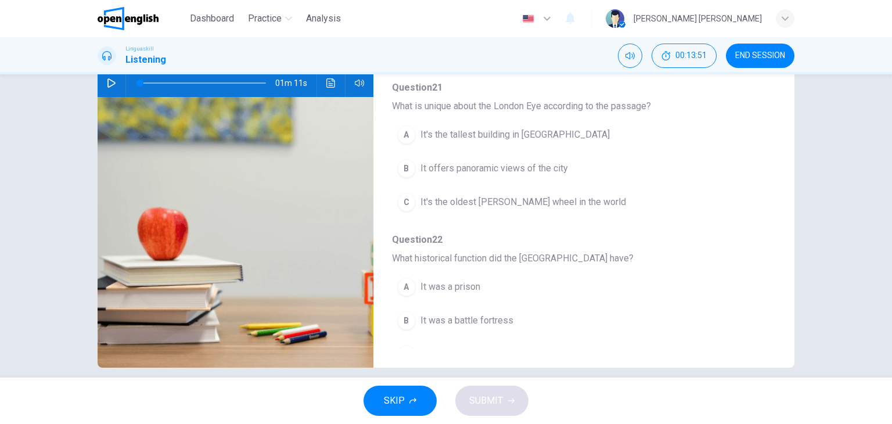
scroll to position [176, 0]
click at [509, 198] on span "It's the oldest [PERSON_NAME] wheel in the world" at bounding box center [524, 201] width 206 height 14
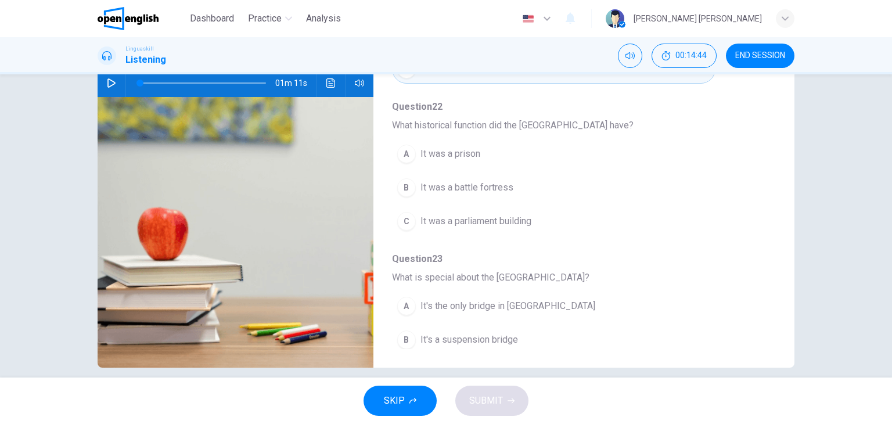
scroll to position [309, 0]
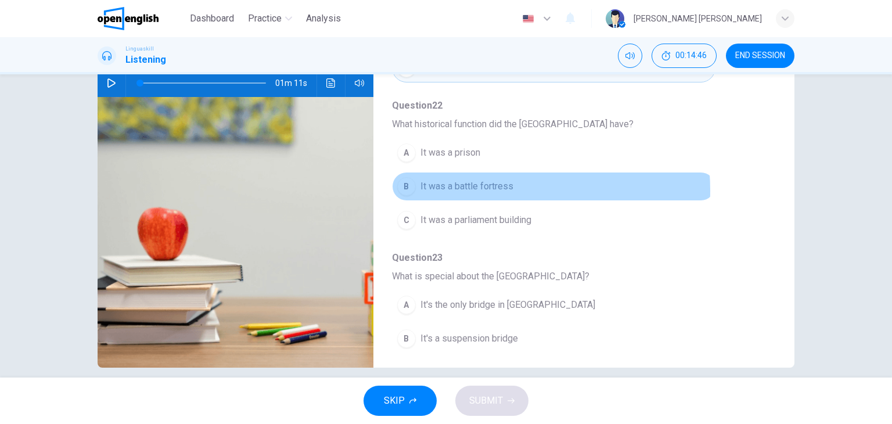
click at [474, 189] on span "It was a battle fortress" at bounding box center [467, 186] width 93 height 14
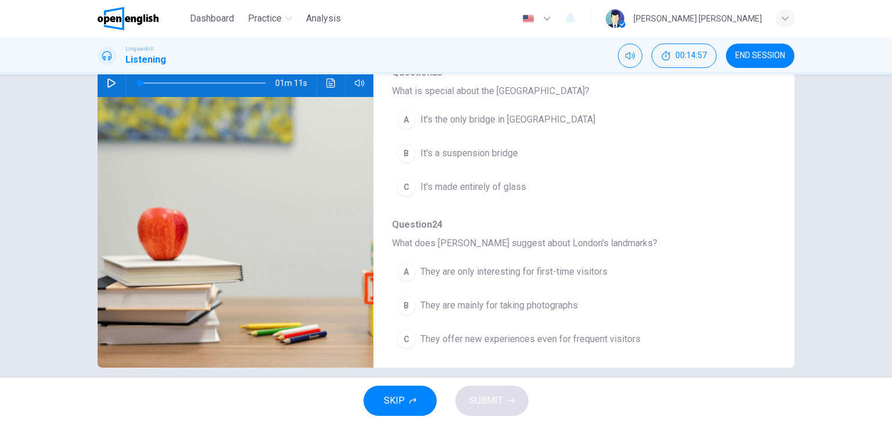
scroll to position [493, 0]
click at [463, 115] on span "It's the only bridge in [GEOGRAPHIC_DATA]" at bounding box center [508, 121] width 175 height 14
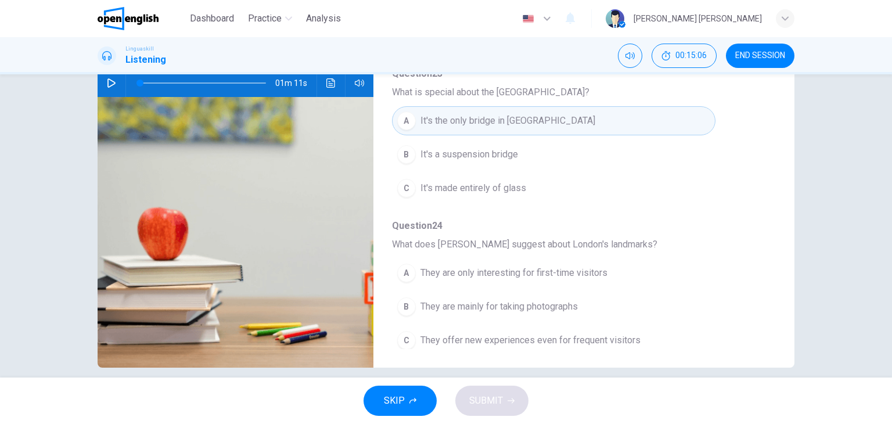
scroll to position [497, 0]
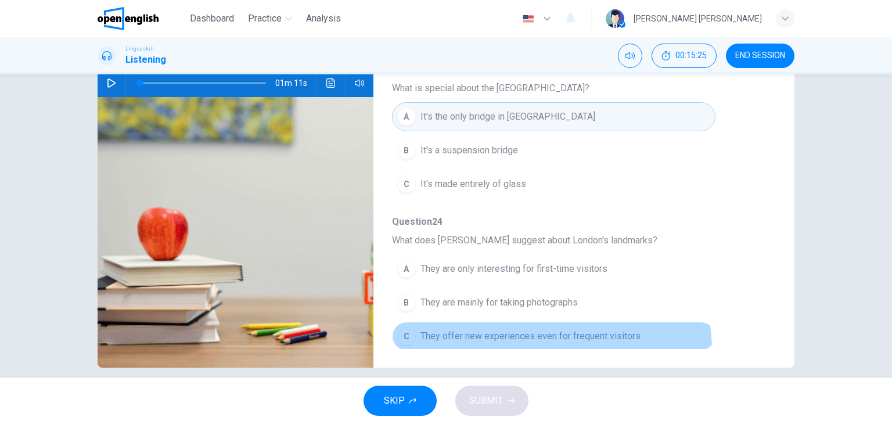
click at [533, 345] on button "C They offer new experiences even for frequent visitors" at bounding box center [554, 336] width 324 height 29
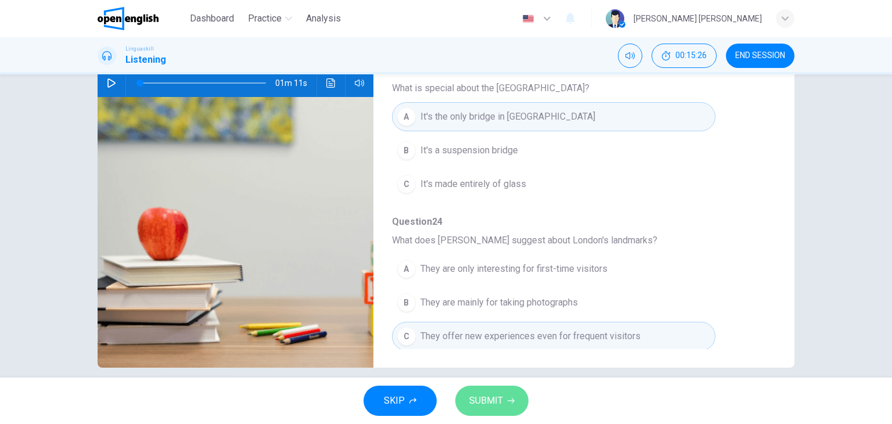
click at [503, 399] on button "SUBMIT" at bounding box center [491, 401] width 73 height 30
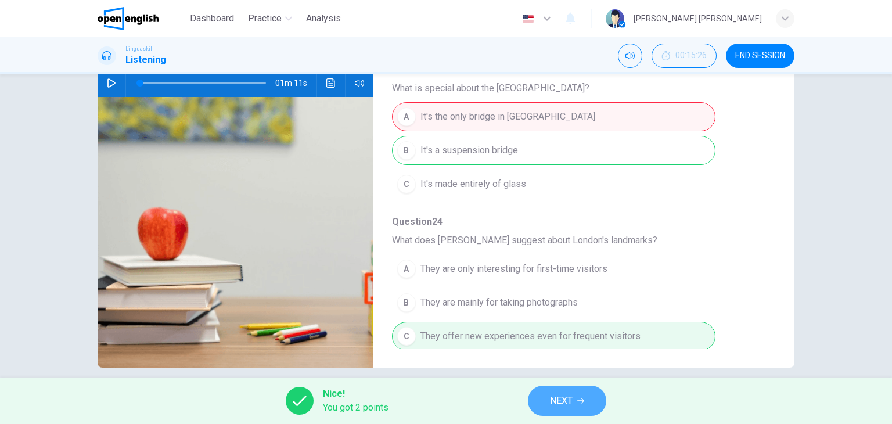
click at [586, 398] on button "NEXT" at bounding box center [567, 401] width 78 height 30
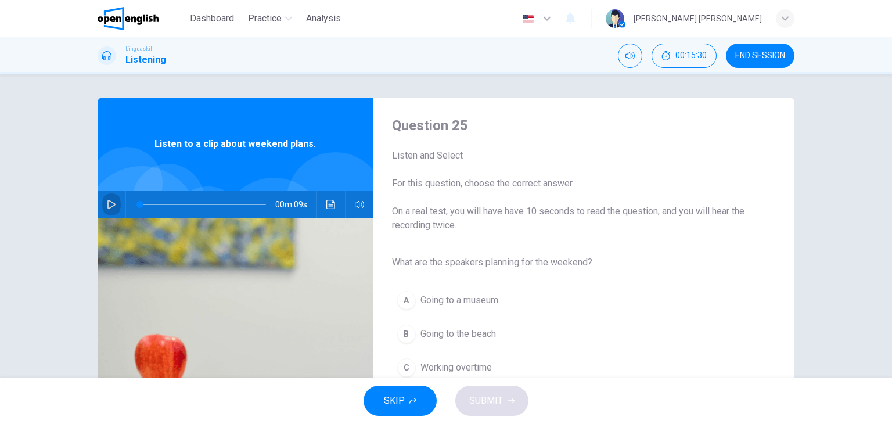
click at [102, 203] on button "button" at bounding box center [111, 205] width 19 height 28
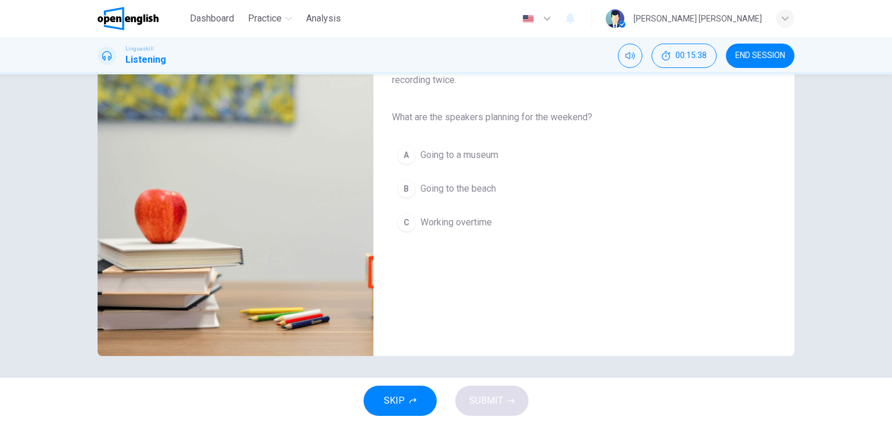
scroll to position [147, 0]
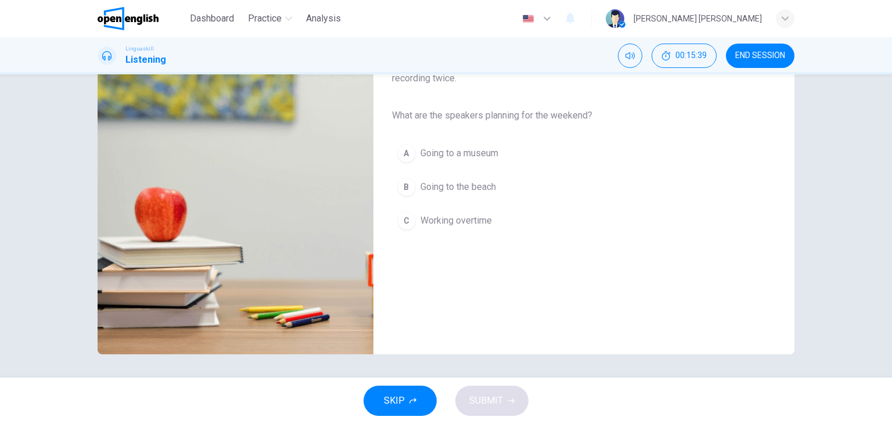
type input "*"
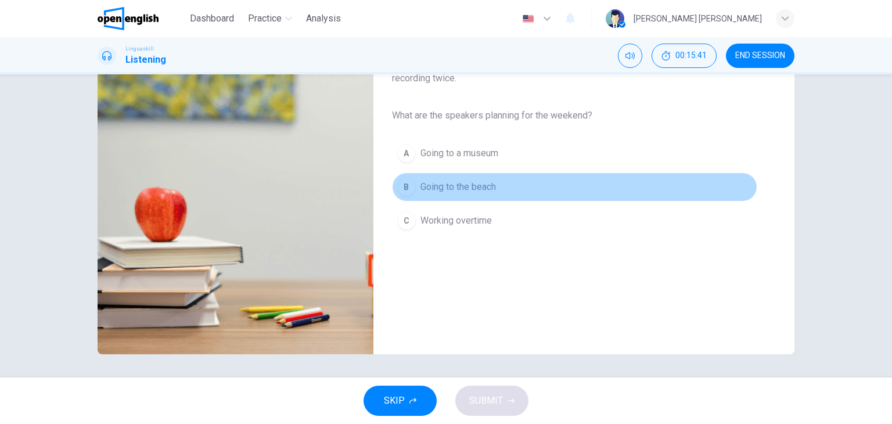
click at [485, 194] on button "B Going to the beach" at bounding box center [574, 187] width 365 height 29
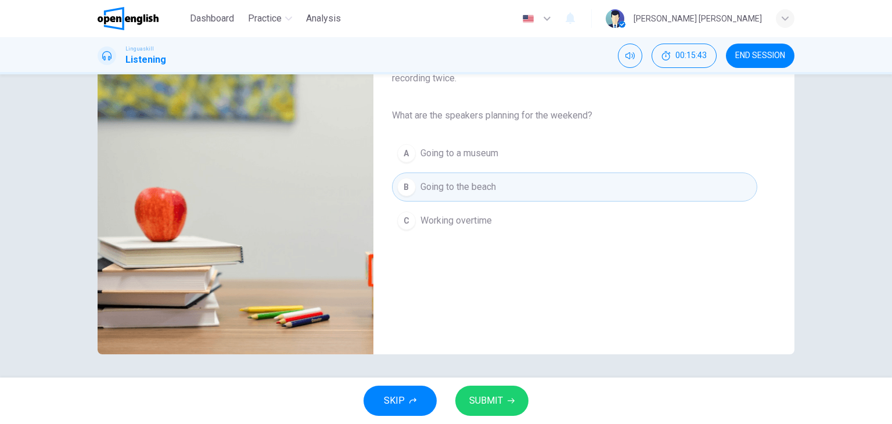
click at [509, 397] on icon "button" at bounding box center [511, 400] width 7 height 7
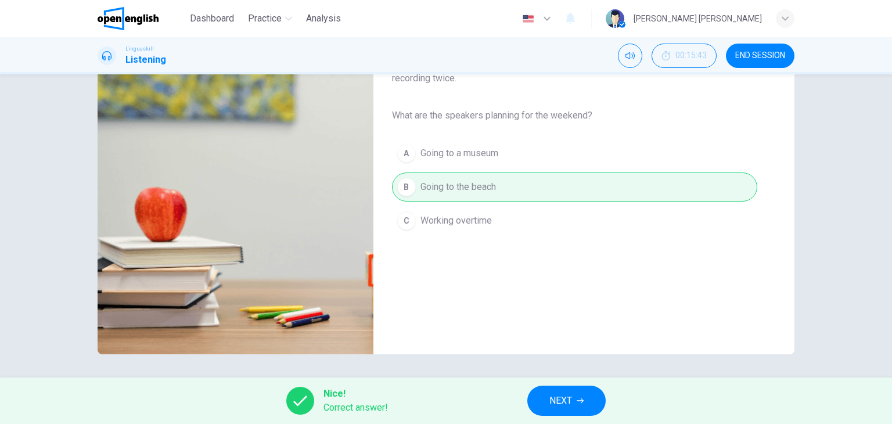
click at [568, 390] on button "NEXT" at bounding box center [566, 401] width 78 height 30
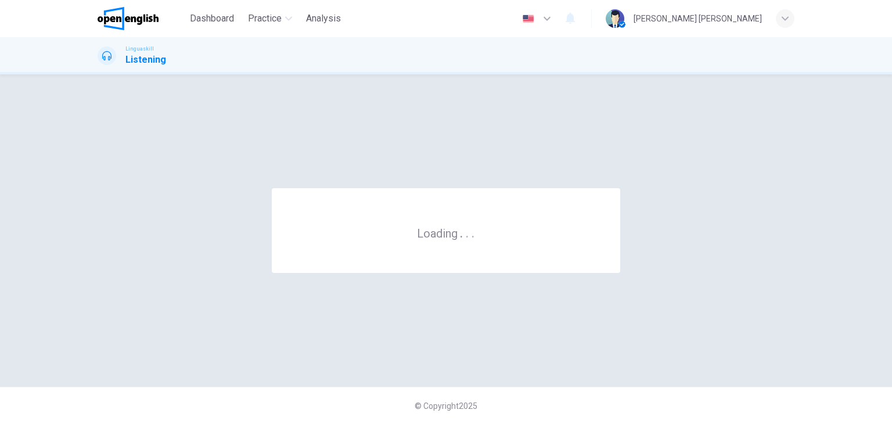
scroll to position [0, 0]
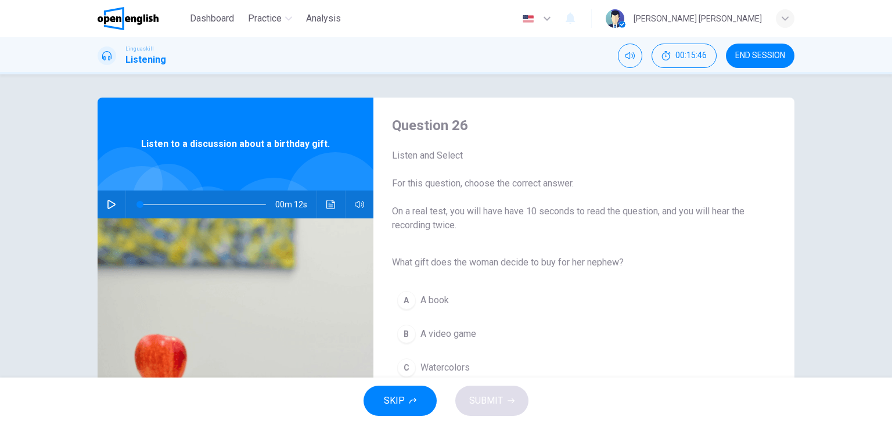
click at [107, 202] on icon "button" at bounding box center [111, 204] width 9 height 9
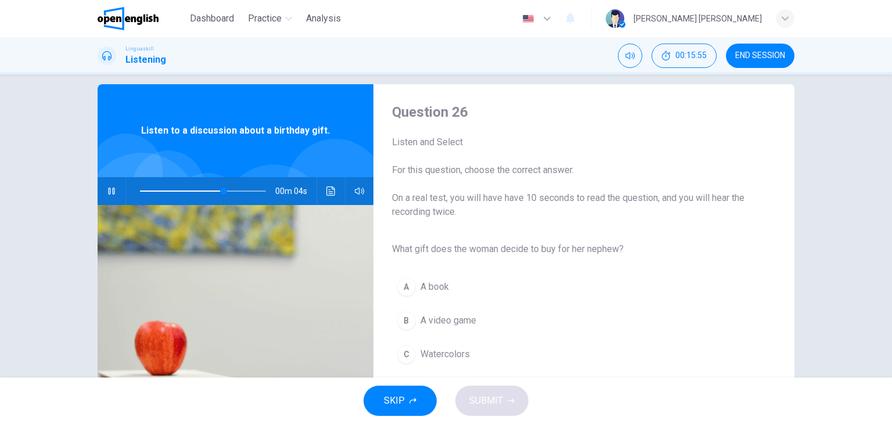
scroll to position [14, 0]
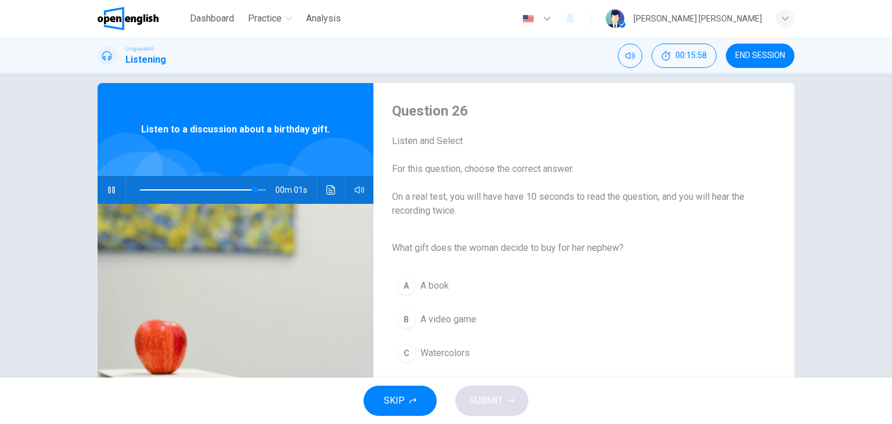
type input "*"
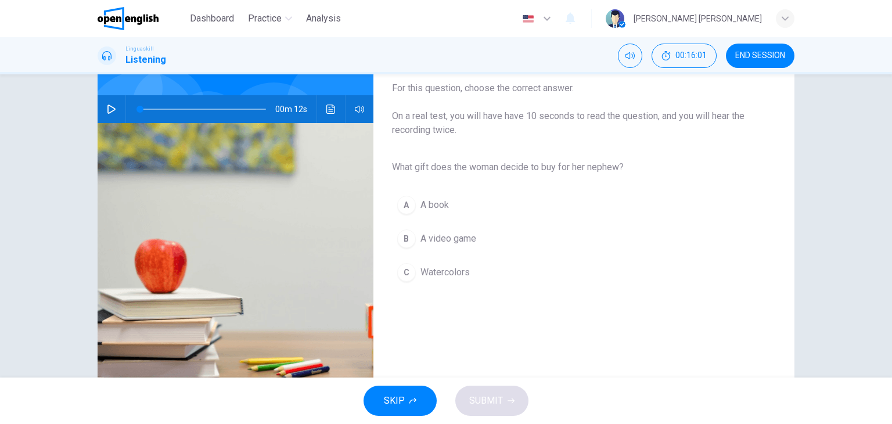
scroll to position [124, 0]
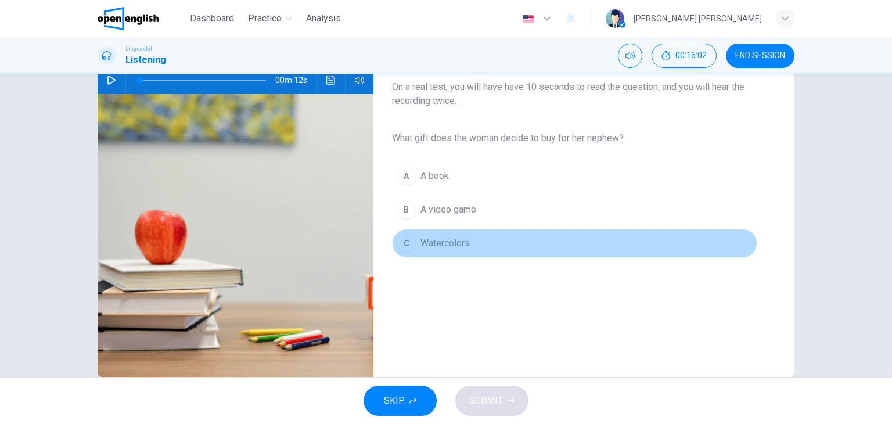
click at [430, 234] on button "C Watercolors" at bounding box center [574, 243] width 365 height 29
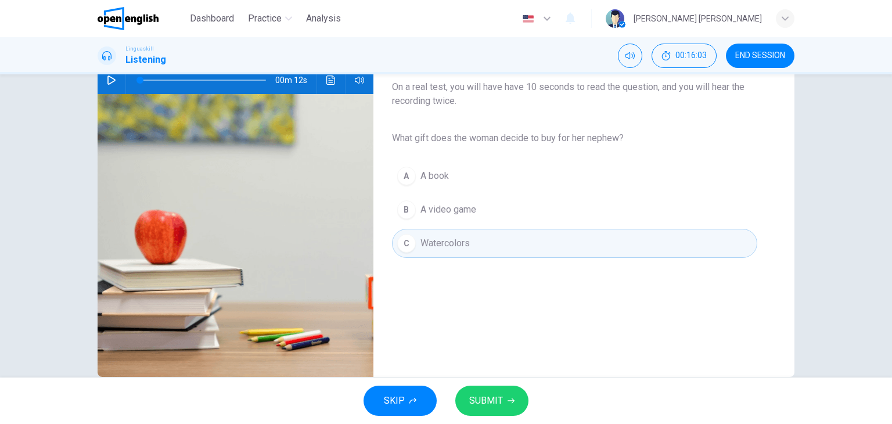
click at [502, 396] on button "SUBMIT" at bounding box center [491, 401] width 73 height 30
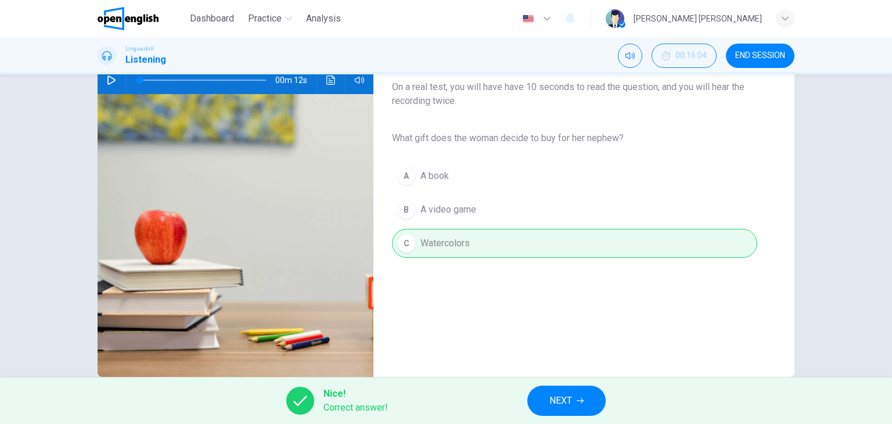
click at [565, 404] on span "NEXT" at bounding box center [561, 401] width 23 height 16
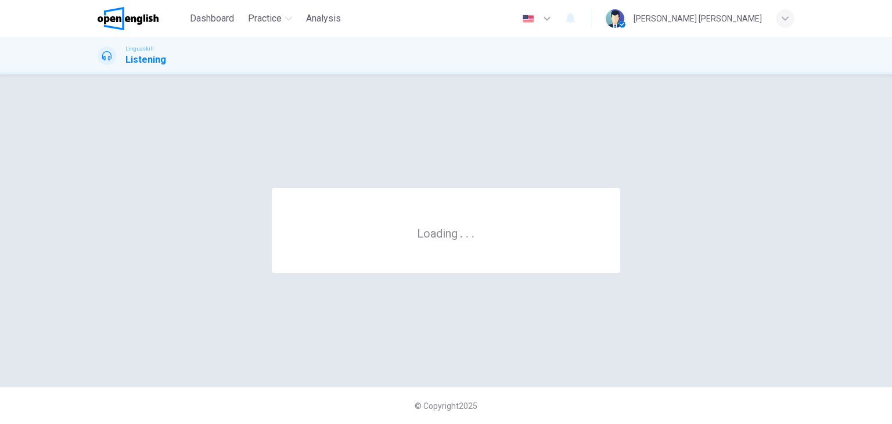
scroll to position [0, 0]
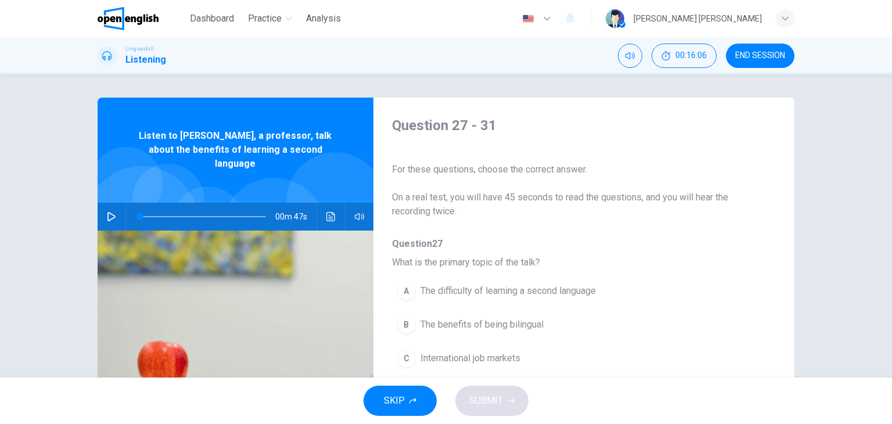
click at [107, 212] on icon "button" at bounding box center [111, 216] width 9 height 9
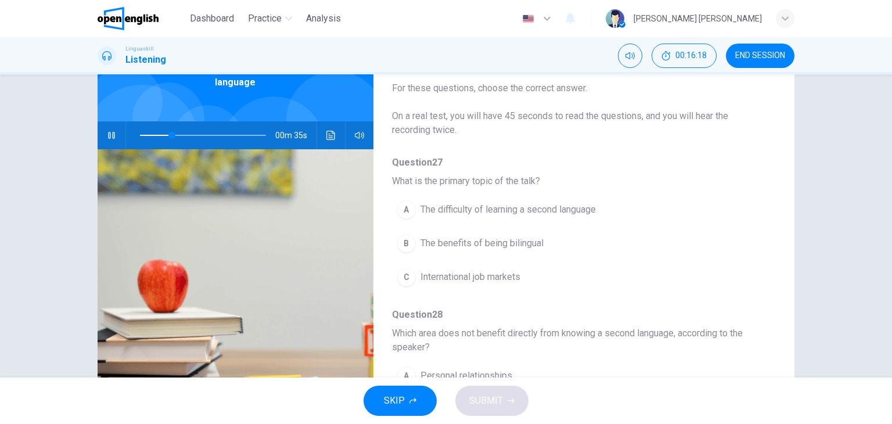
scroll to position [81, 0]
type input "**"
type input "*"
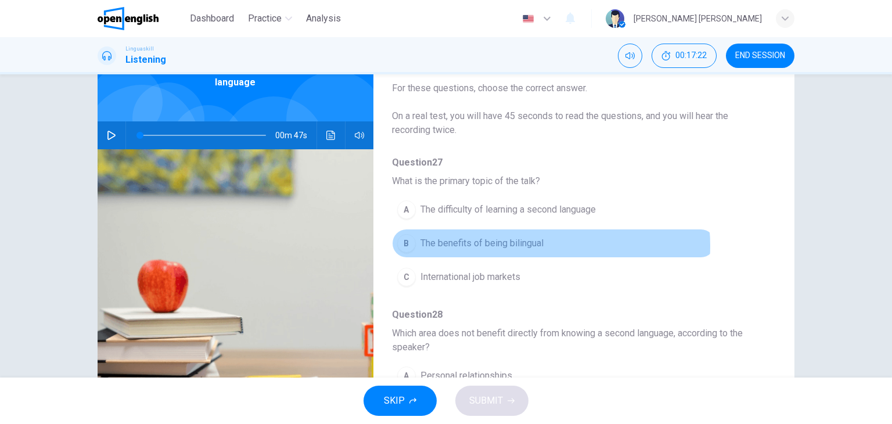
click at [531, 245] on span "The benefits of being bilingual" at bounding box center [482, 243] width 123 height 14
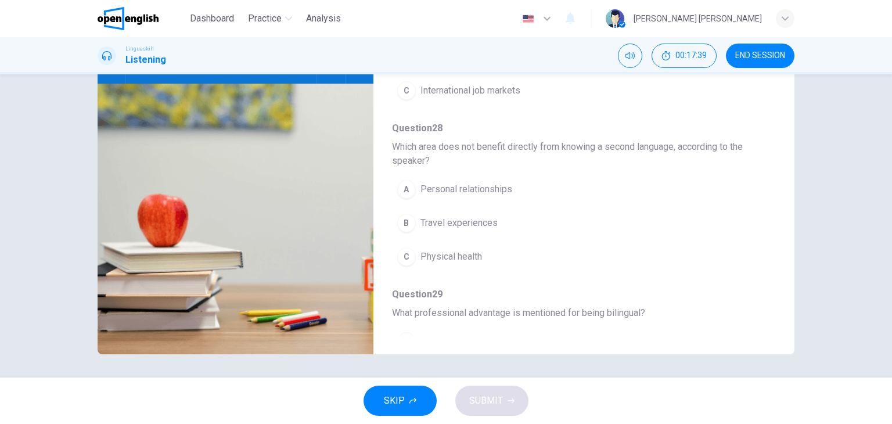
scroll to position [114, 0]
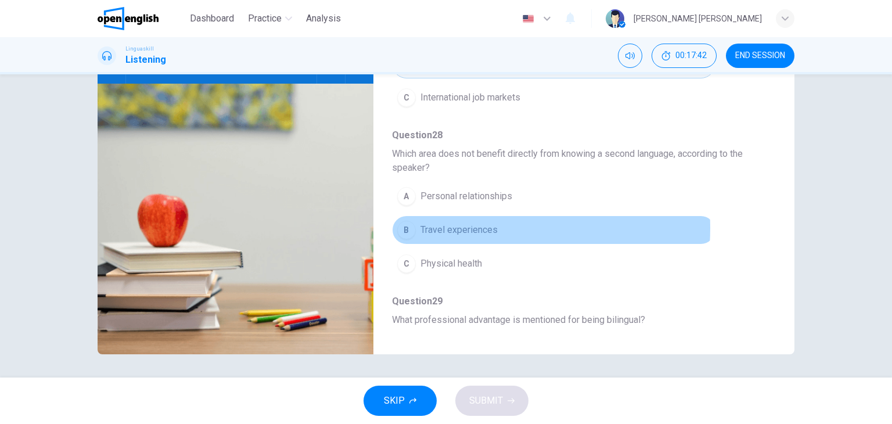
click at [453, 227] on span "Travel experiences" at bounding box center [459, 230] width 77 height 14
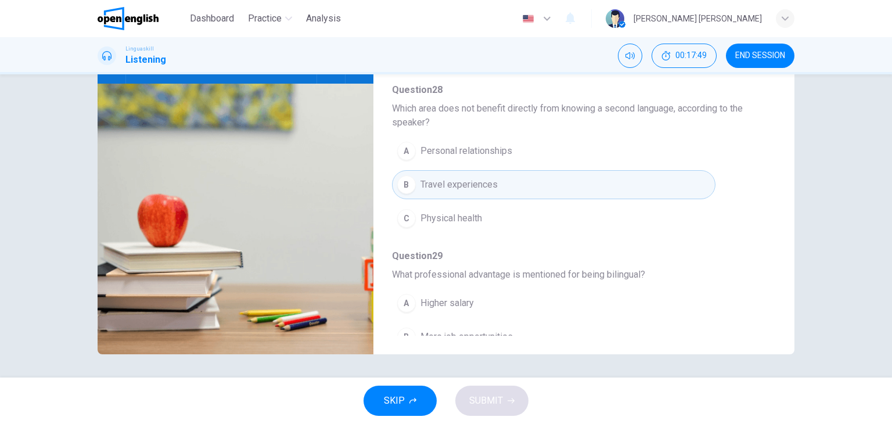
scroll to position [160, 0]
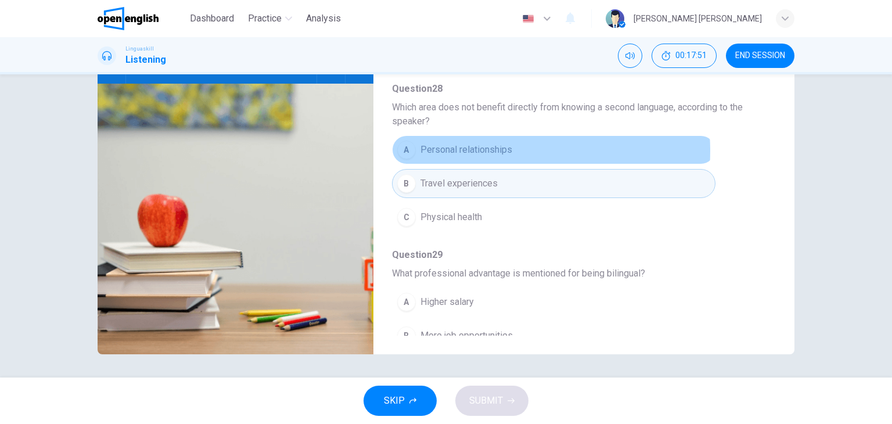
click at [485, 150] on span "Personal relationships" at bounding box center [467, 150] width 92 height 14
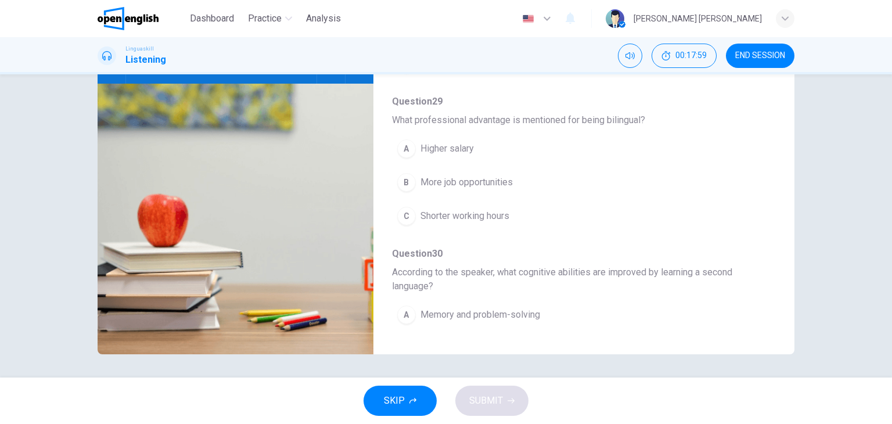
scroll to position [313, 0]
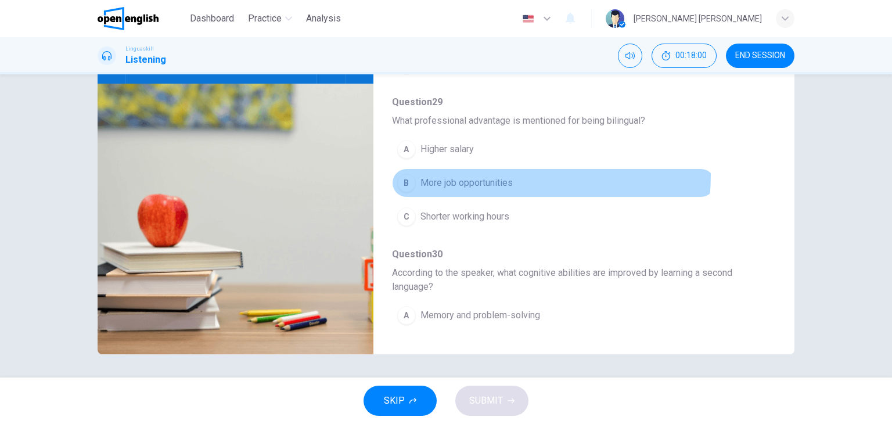
click at [483, 173] on button "B More job opportunities" at bounding box center [554, 182] width 324 height 29
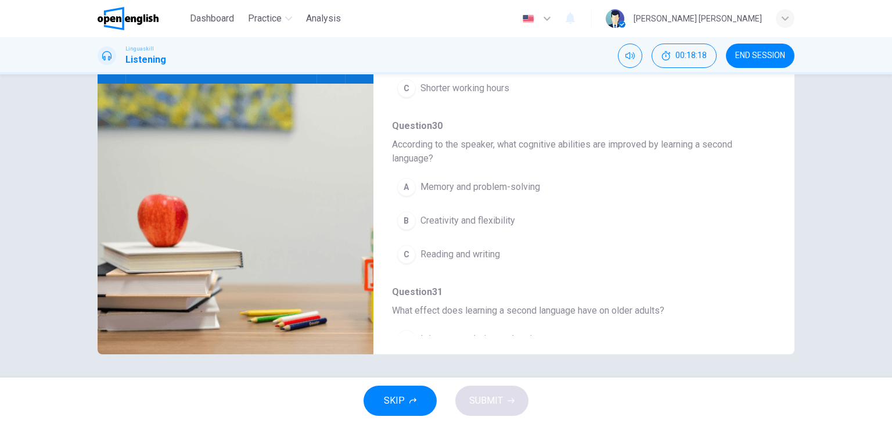
scroll to position [441, 0]
click at [522, 191] on span "Memory and problem-solving" at bounding box center [481, 188] width 120 height 14
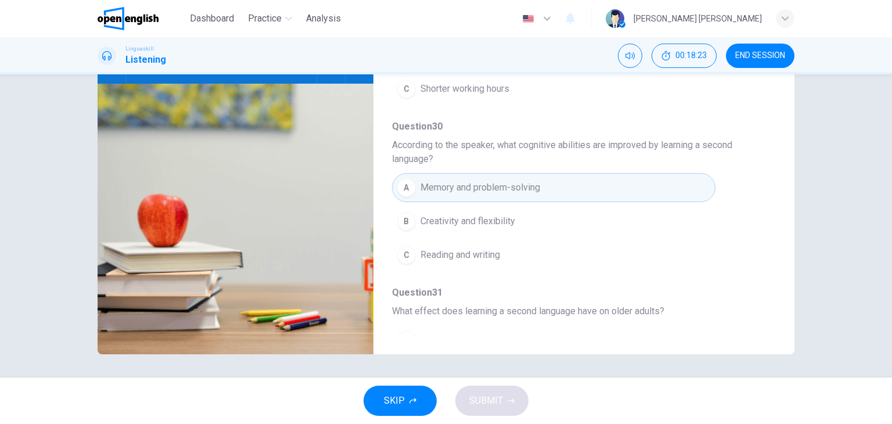
drag, startPoint x: 766, startPoint y: 224, endPoint x: 770, endPoint y: 248, distance: 24.7
click at [770, 248] on div "Question 27 - 31 For these questions, choose the correct answer. On a real test…" at bounding box center [575, 152] width 403 height 367
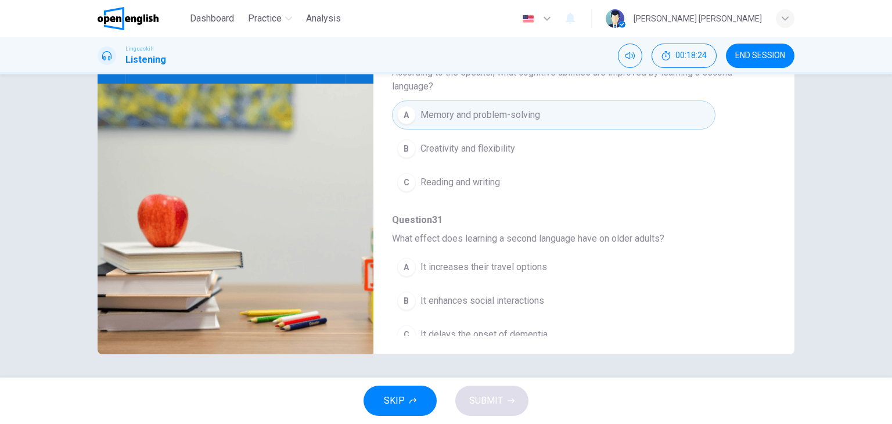
scroll to position [525, 0]
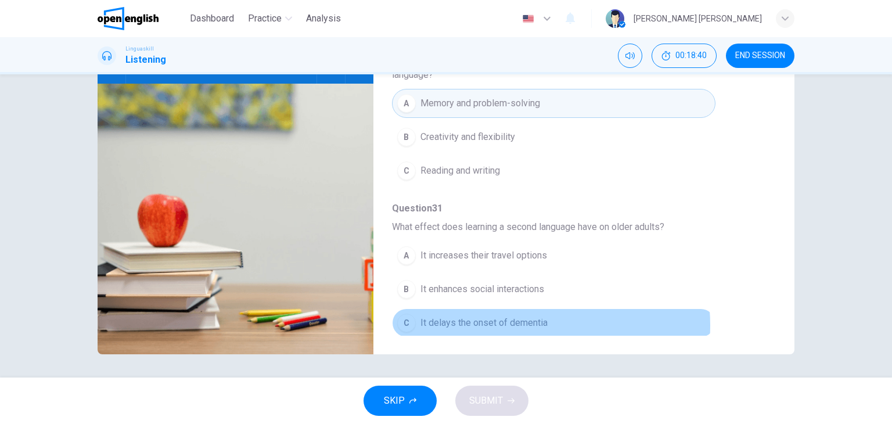
click at [509, 321] on span "It delays the onset of dementia" at bounding box center [484, 323] width 127 height 14
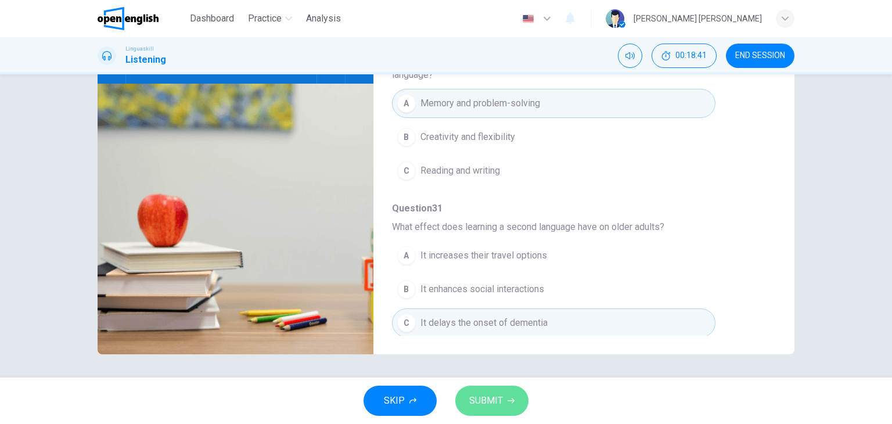
click at [496, 403] on span "SUBMIT" at bounding box center [486, 401] width 34 height 16
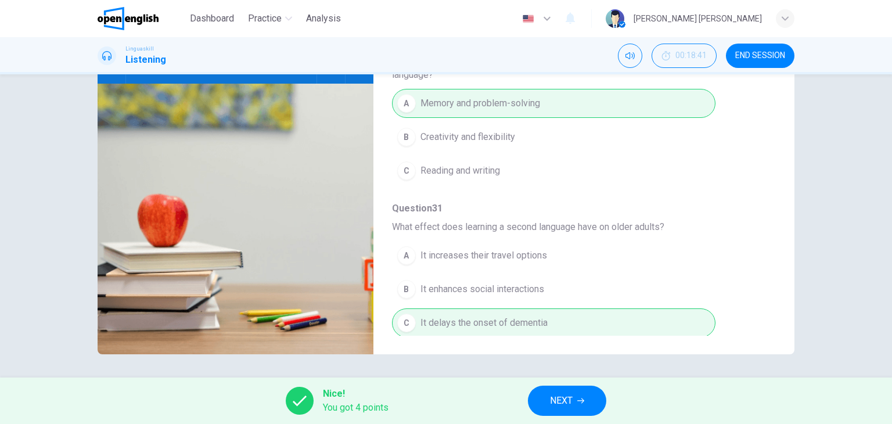
drag, startPoint x: 773, startPoint y: 242, endPoint x: 771, endPoint y: 207, distance: 34.3
click at [771, 207] on div "Question 27 - 31 For these questions, choose the correct answer. On a real test…" at bounding box center [446, 153] width 697 height 404
click at [568, 398] on span "NEXT" at bounding box center [561, 401] width 23 height 16
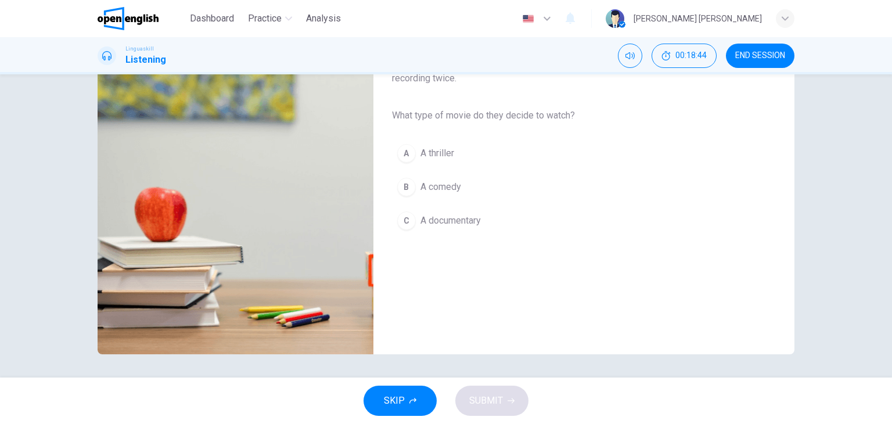
scroll to position [0, 0]
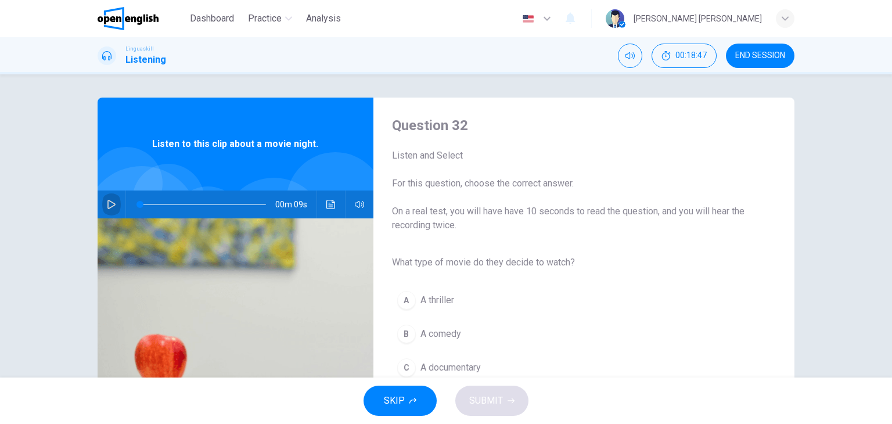
click at [108, 205] on icon "button" at bounding box center [111, 204] width 9 height 9
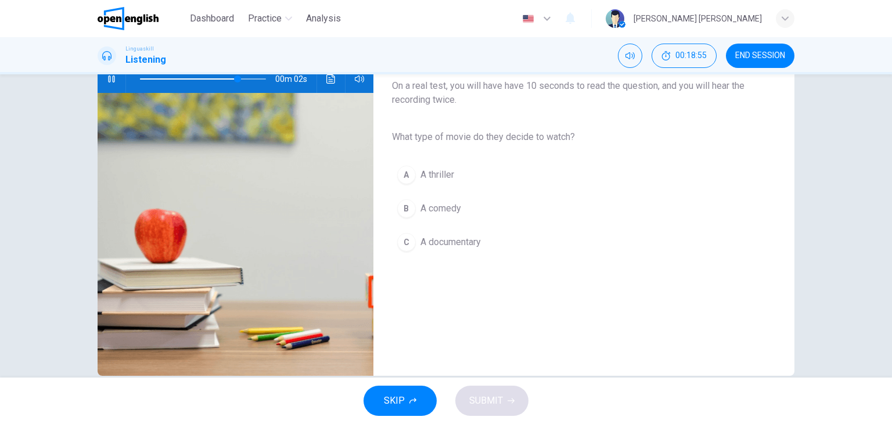
scroll to position [139, 0]
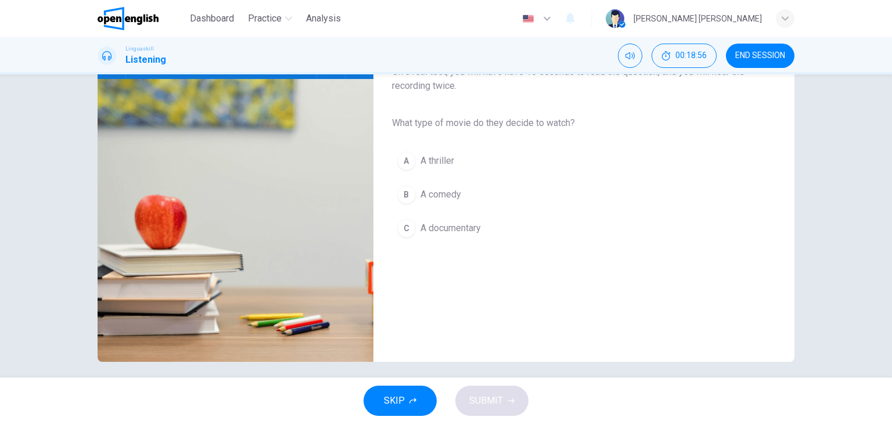
type input "*"
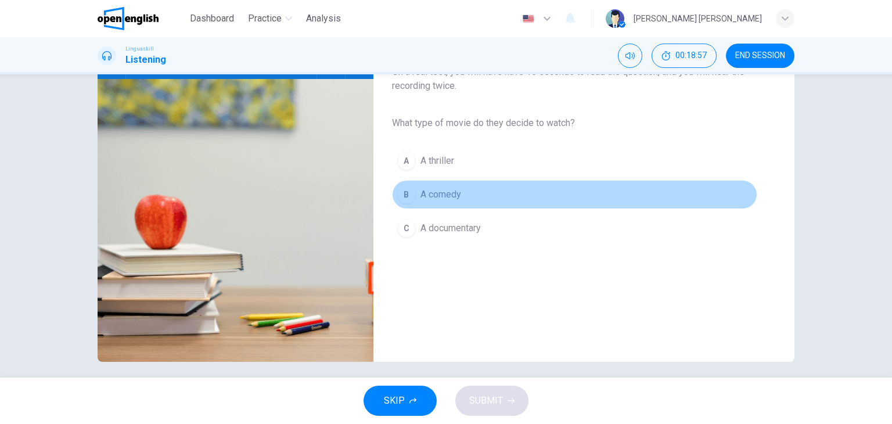
click at [446, 192] on span "A comedy" at bounding box center [441, 195] width 41 height 14
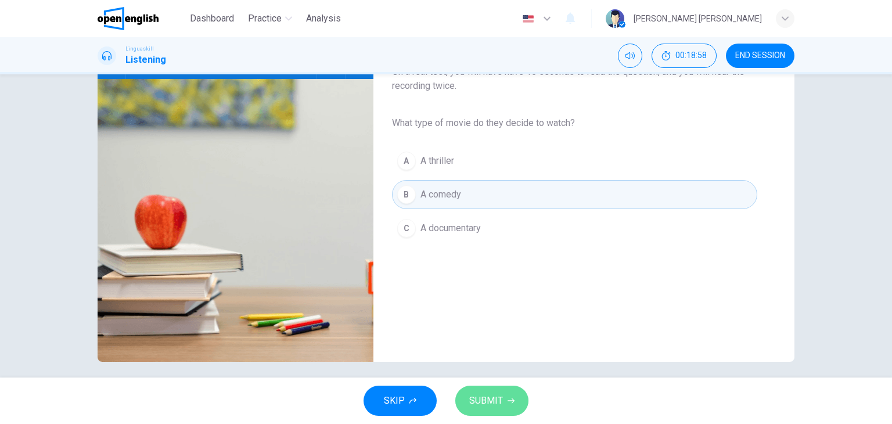
click at [501, 405] on span "SUBMIT" at bounding box center [486, 401] width 34 height 16
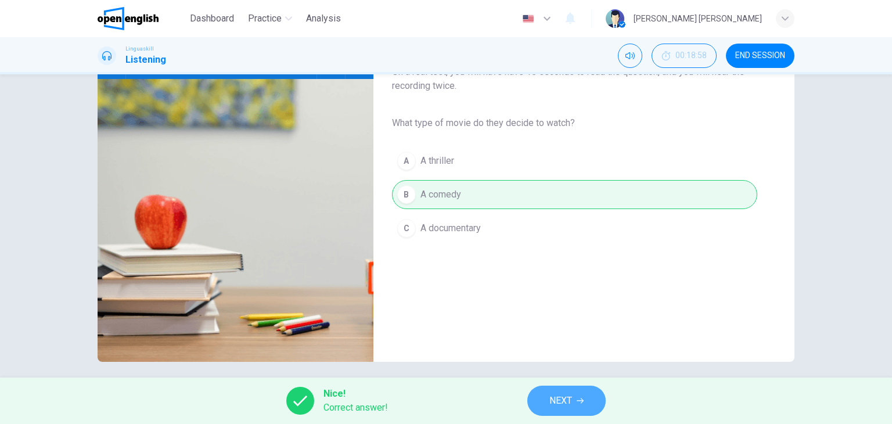
click at [583, 392] on button "NEXT" at bounding box center [566, 401] width 78 height 30
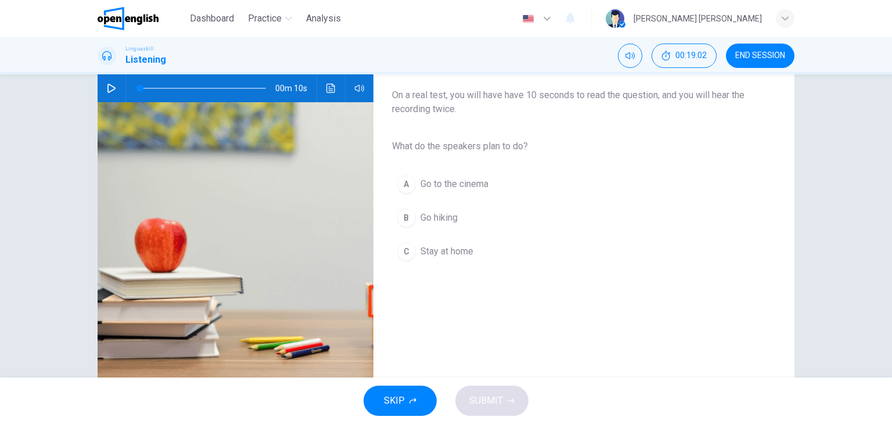
scroll to position [0, 0]
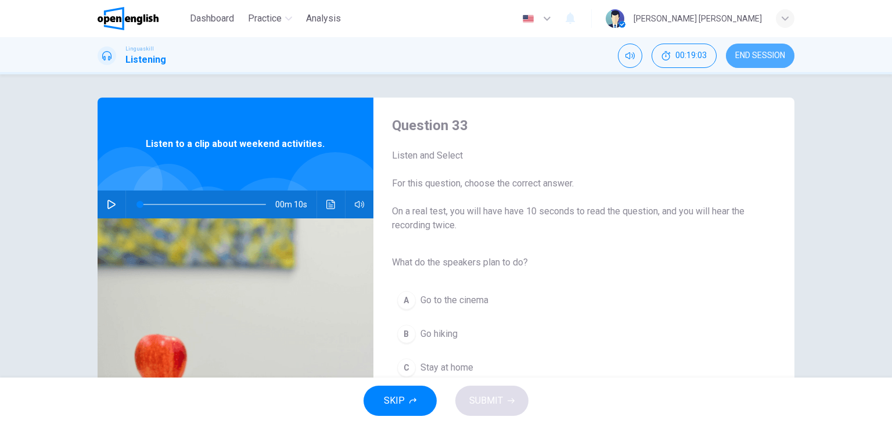
click at [770, 54] on span "END SESSION" at bounding box center [760, 55] width 50 height 9
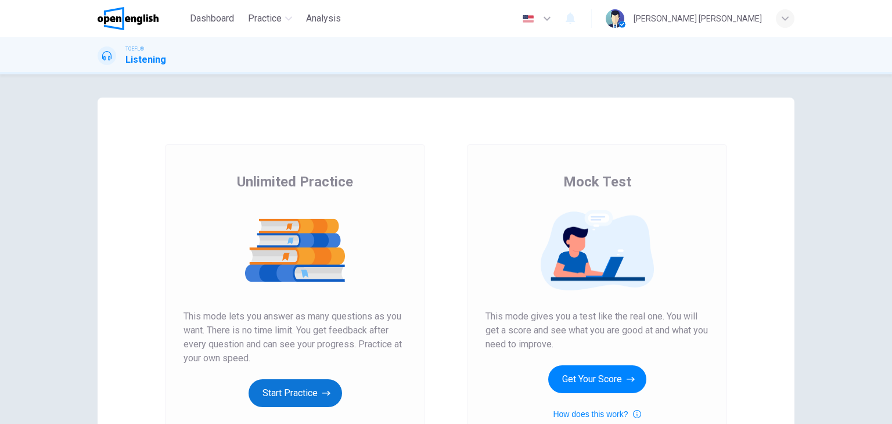
click at [292, 399] on button "Start Practice" at bounding box center [296, 393] width 94 height 28
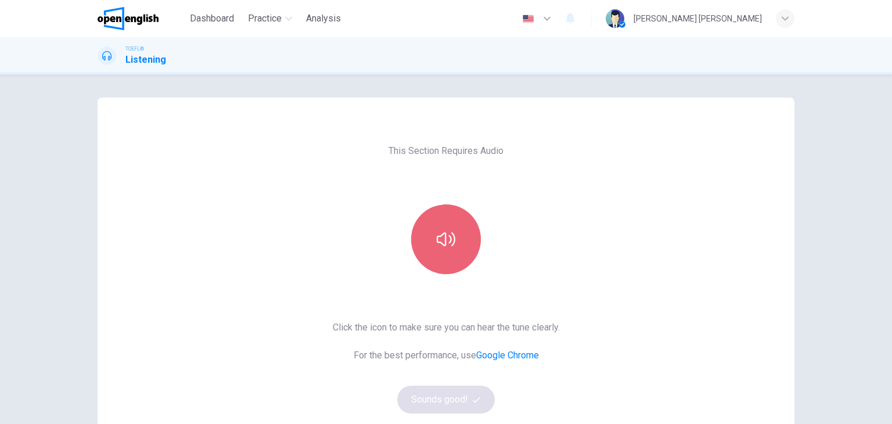
click at [428, 253] on button "button" at bounding box center [446, 239] width 70 height 70
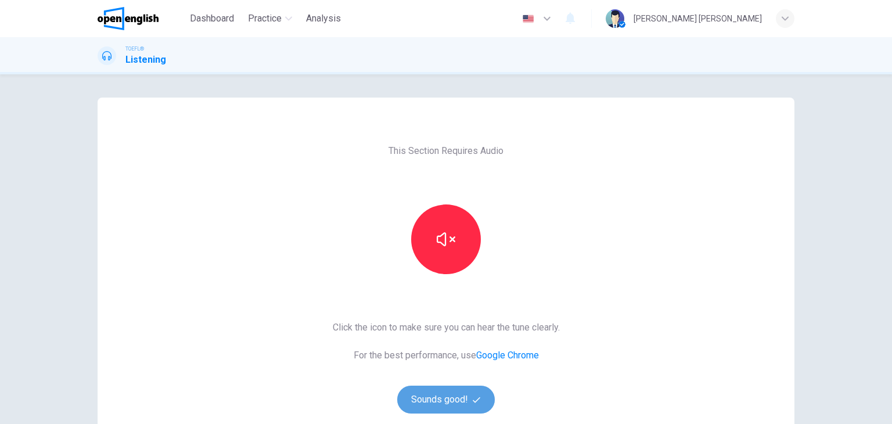
click at [444, 403] on button "Sounds good!" at bounding box center [446, 400] width 98 height 28
